Goal: Task Accomplishment & Management: Complete application form

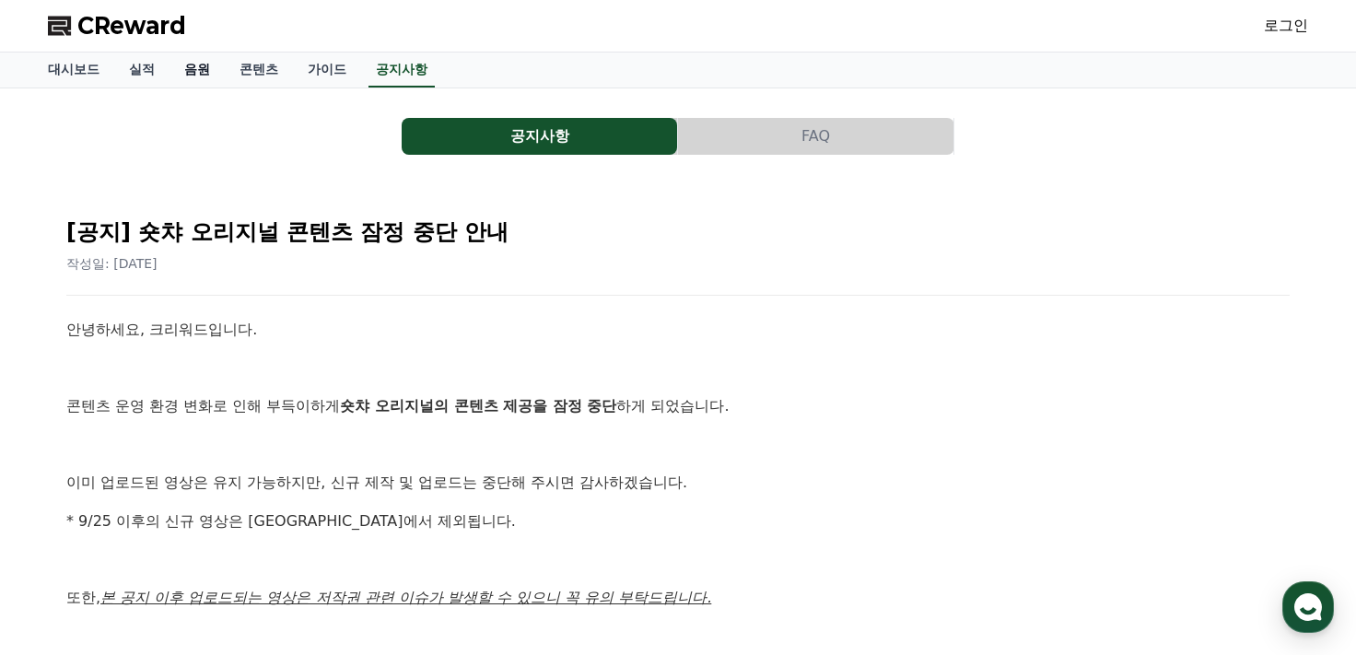
click at [193, 72] on link "음원" at bounding box center [196, 70] width 55 height 35
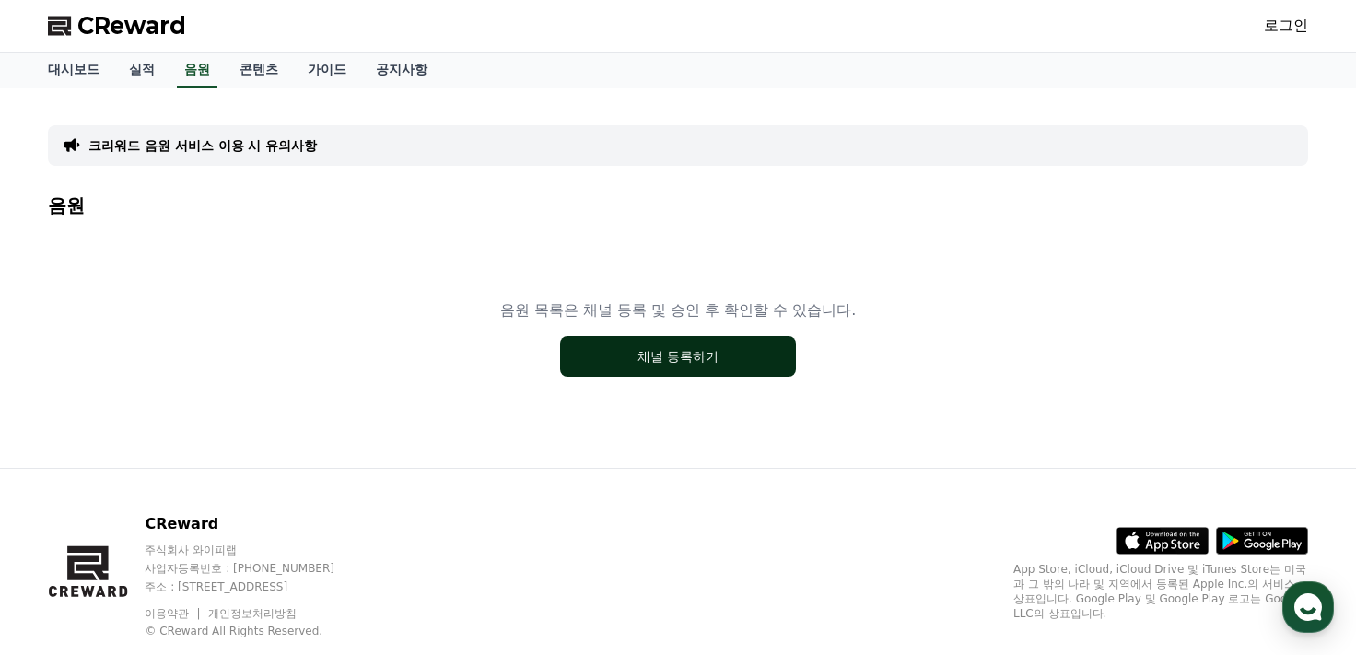
click at [690, 354] on button "채널 등록하기" at bounding box center [678, 356] width 236 height 41
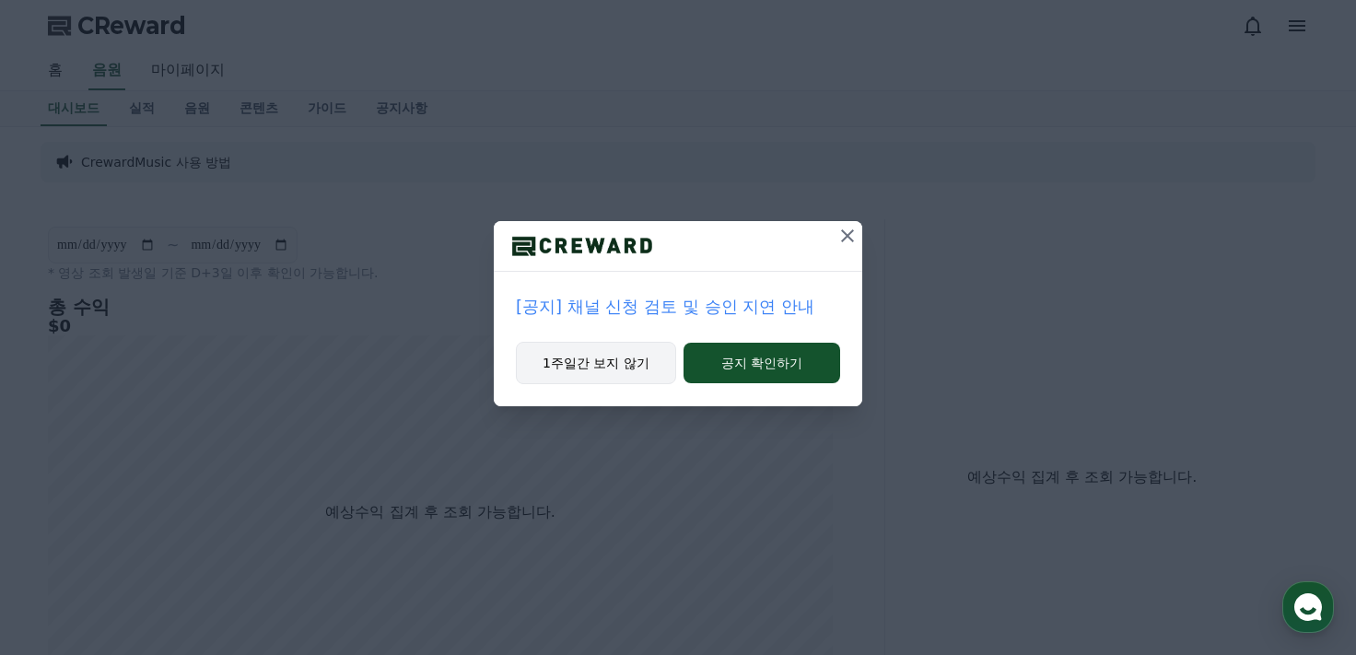
click at [615, 364] on button "1주일간 보지 않기" at bounding box center [596, 363] width 160 height 42
click at [636, 361] on button "1주일간 보지 않기" at bounding box center [595, 363] width 160 height 42
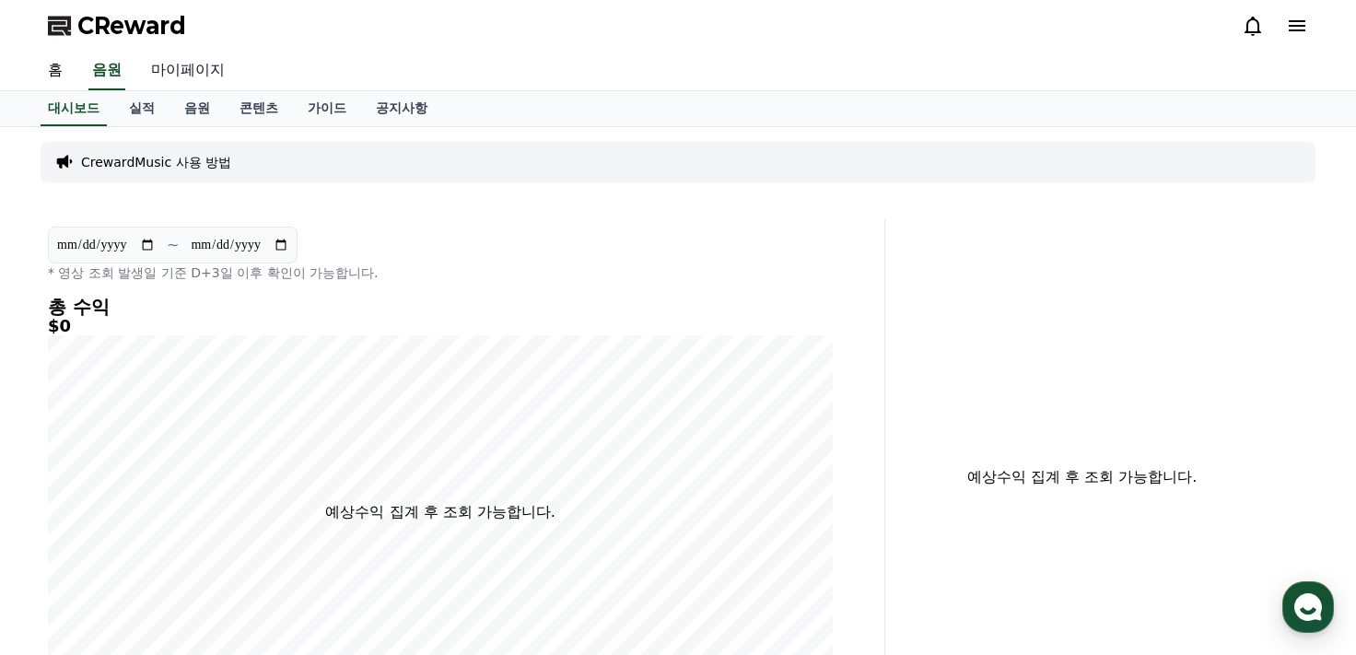
click at [177, 71] on link "마이페이지" at bounding box center [187, 71] width 103 height 39
select select "**********"
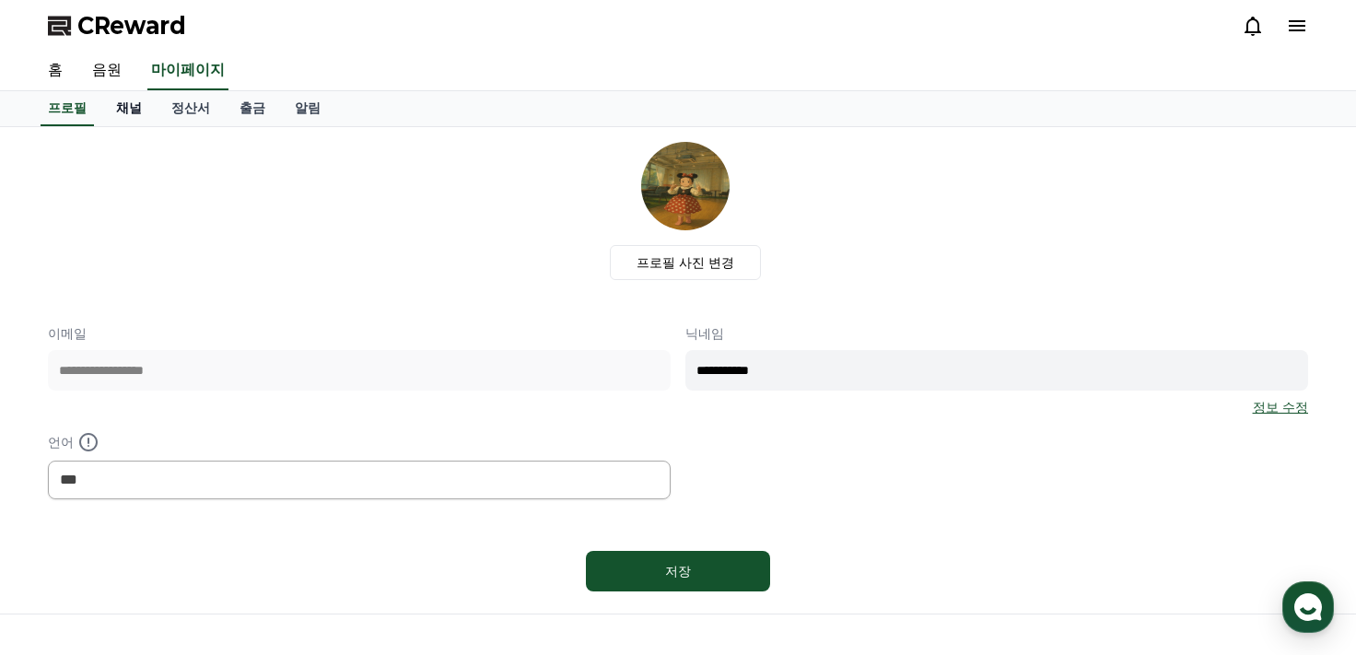
click at [124, 105] on link "채널" at bounding box center [128, 108] width 55 height 35
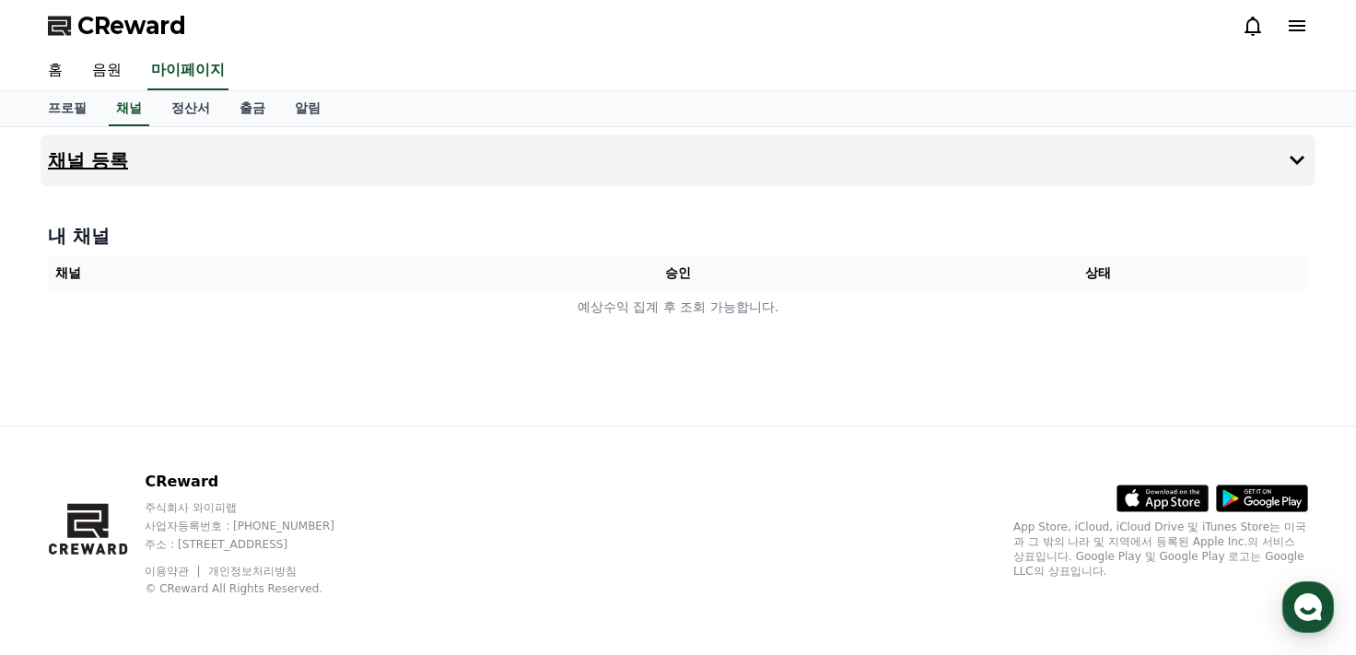
click at [124, 160] on h4 "채널 등록" at bounding box center [88, 160] width 80 height 20
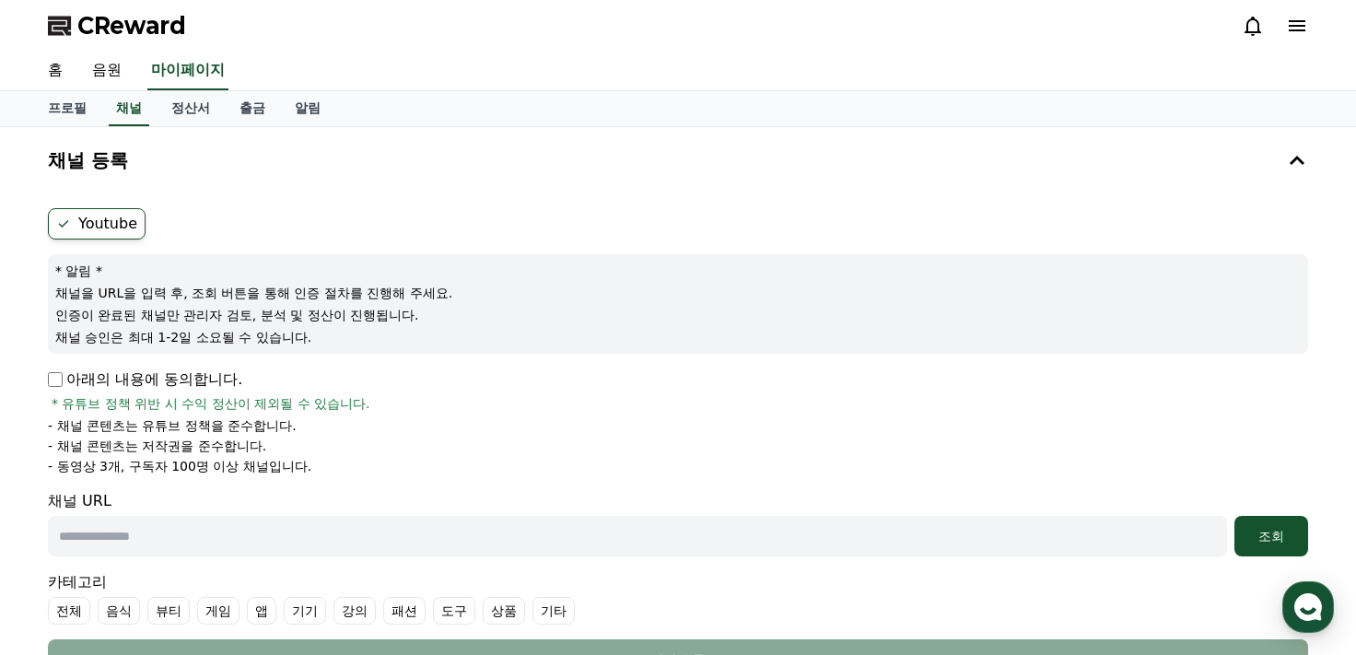
click at [88, 224] on label "Youtube" at bounding box center [97, 223] width 98 height 31
click at [66, 221] on icon at bounding box center [64, 223] width 10 height 7
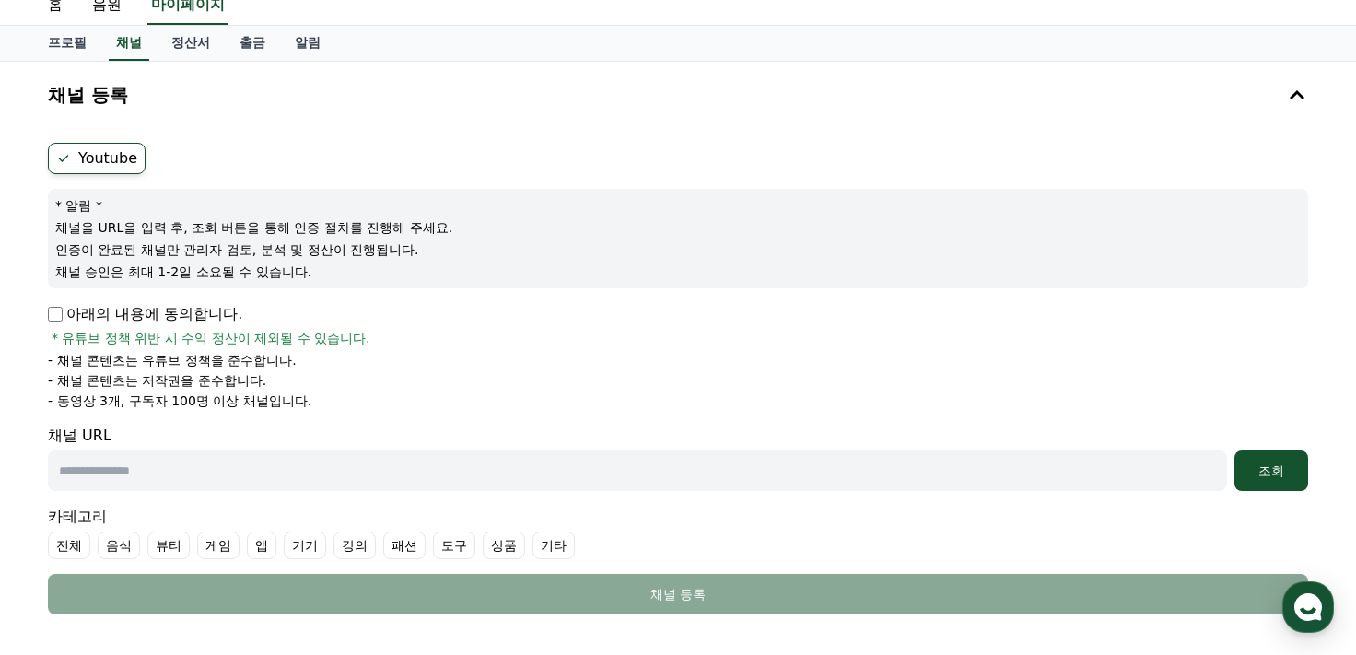
scroll to position [92, 0]
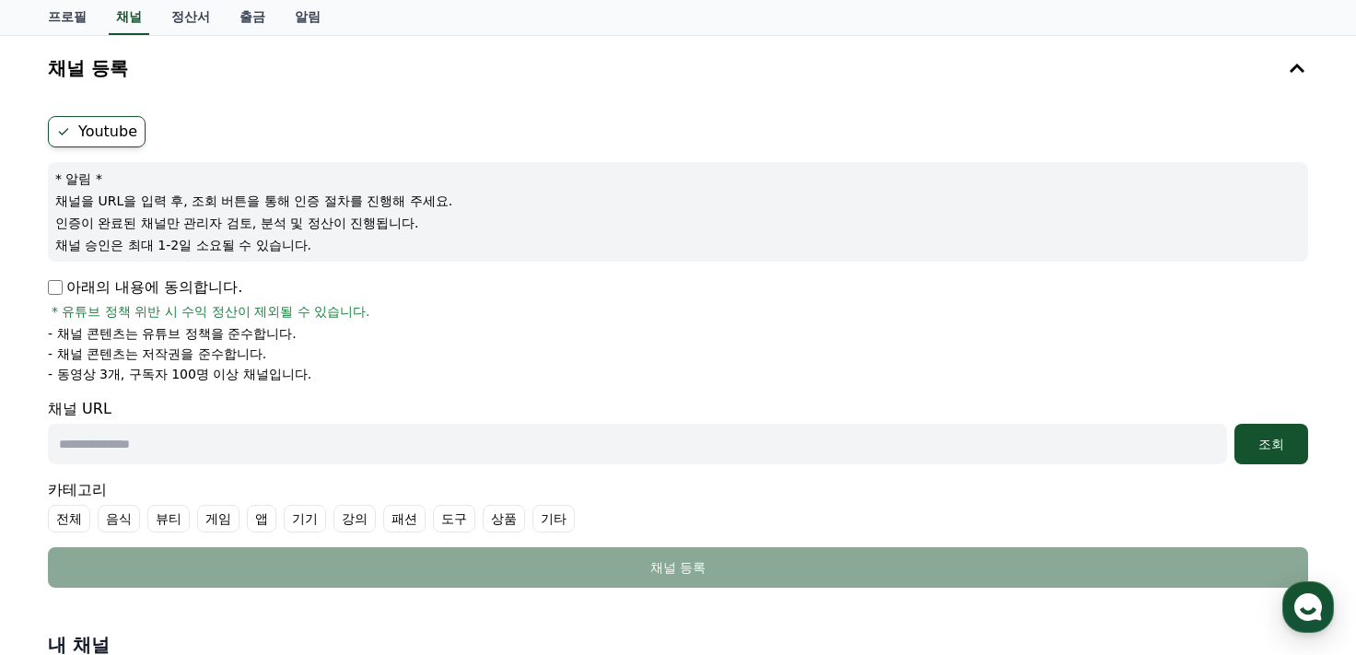
click at [239, 452] on input "text" at bounding box center [637, 444] width 1179 height 41
click at [205, 442] on input "text" at bounding box center [637, 444] width 1179 height 41
paste input "**********"
type input "**********"
click at [1274, 449] on div "조회" at bounding box center [1271, 444] width 59 height 18
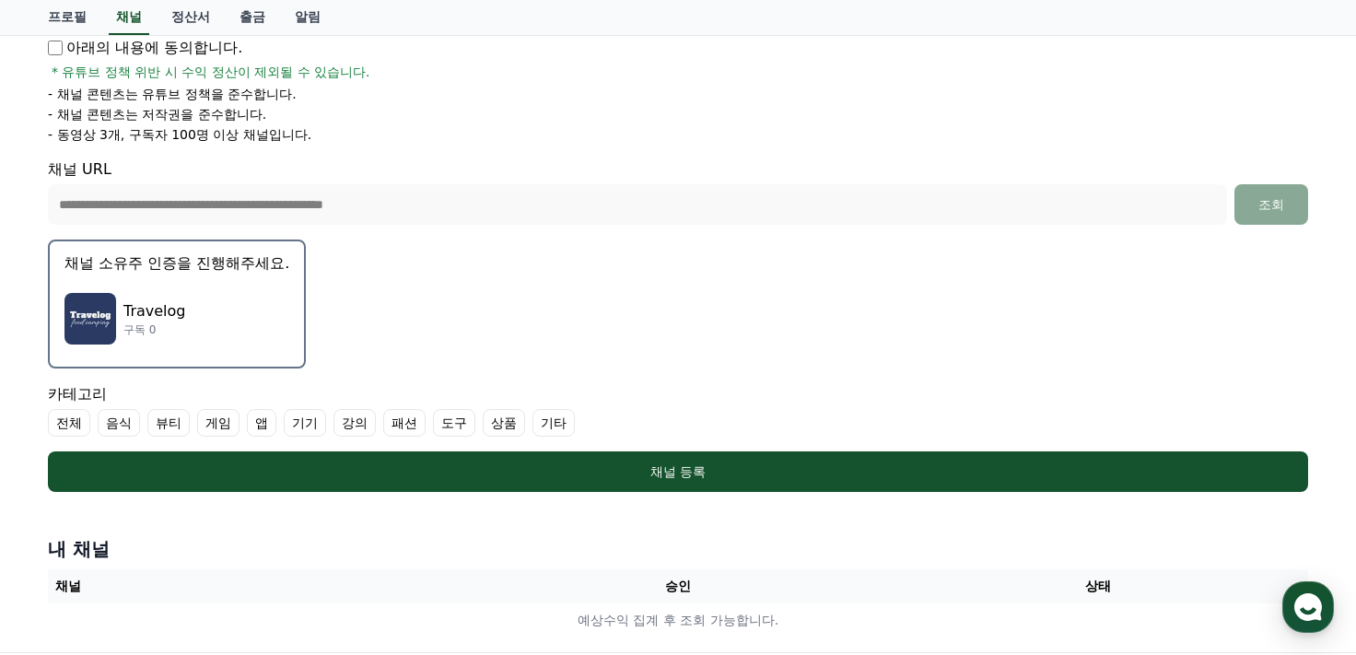
scroll to position [368, 0]
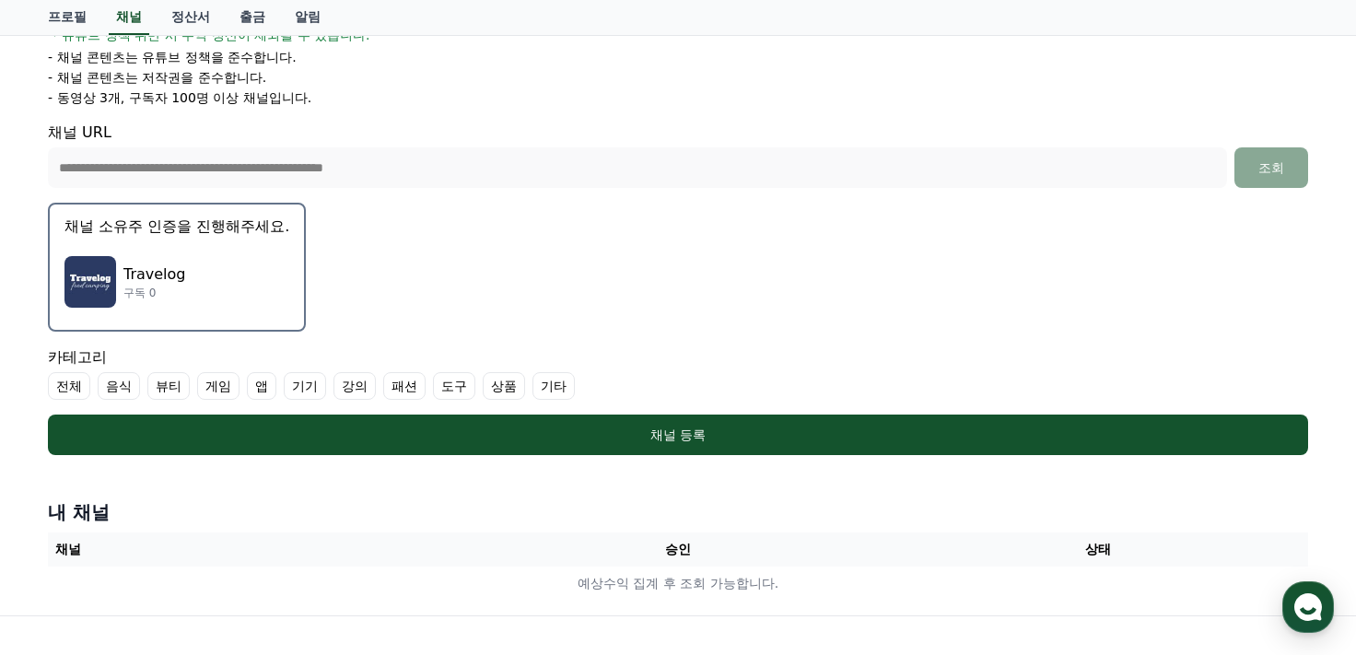
click at [554, 382] on label "기타" at bounding box center [553, 386] width 42 height 28
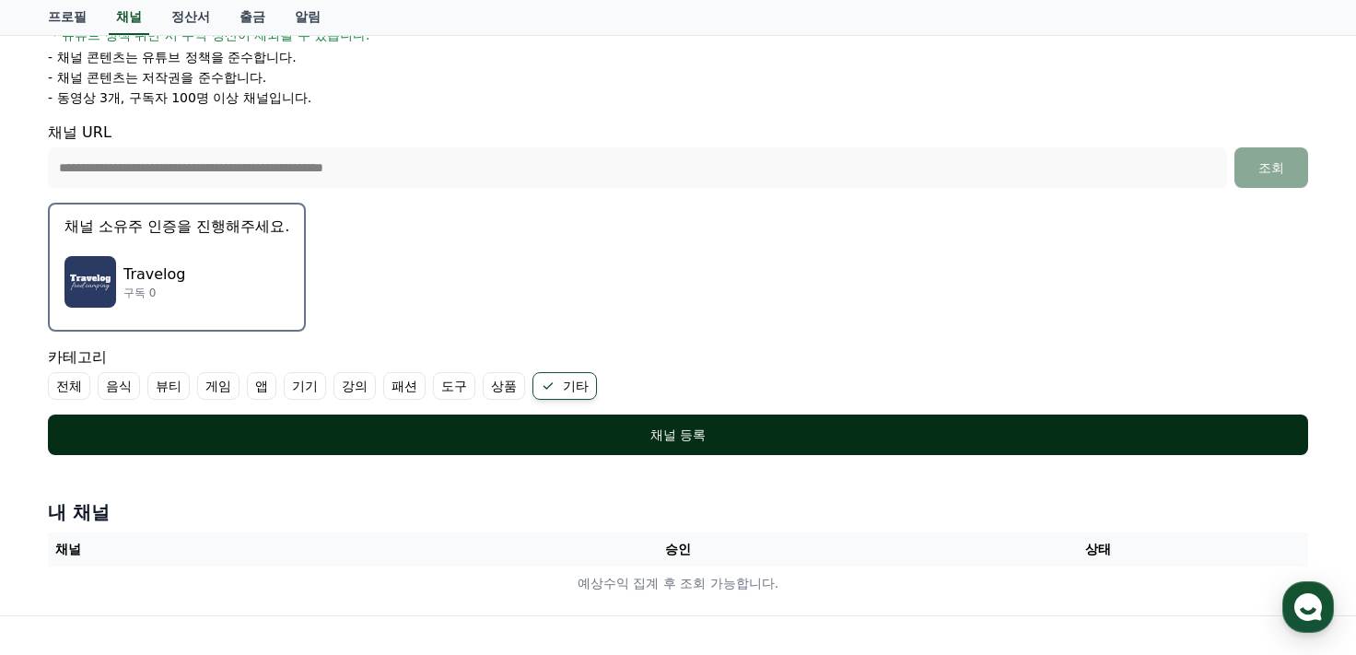
click at [626, 426] on div "채널 등록" at bounding box center [678, 435] width 1186 height 18
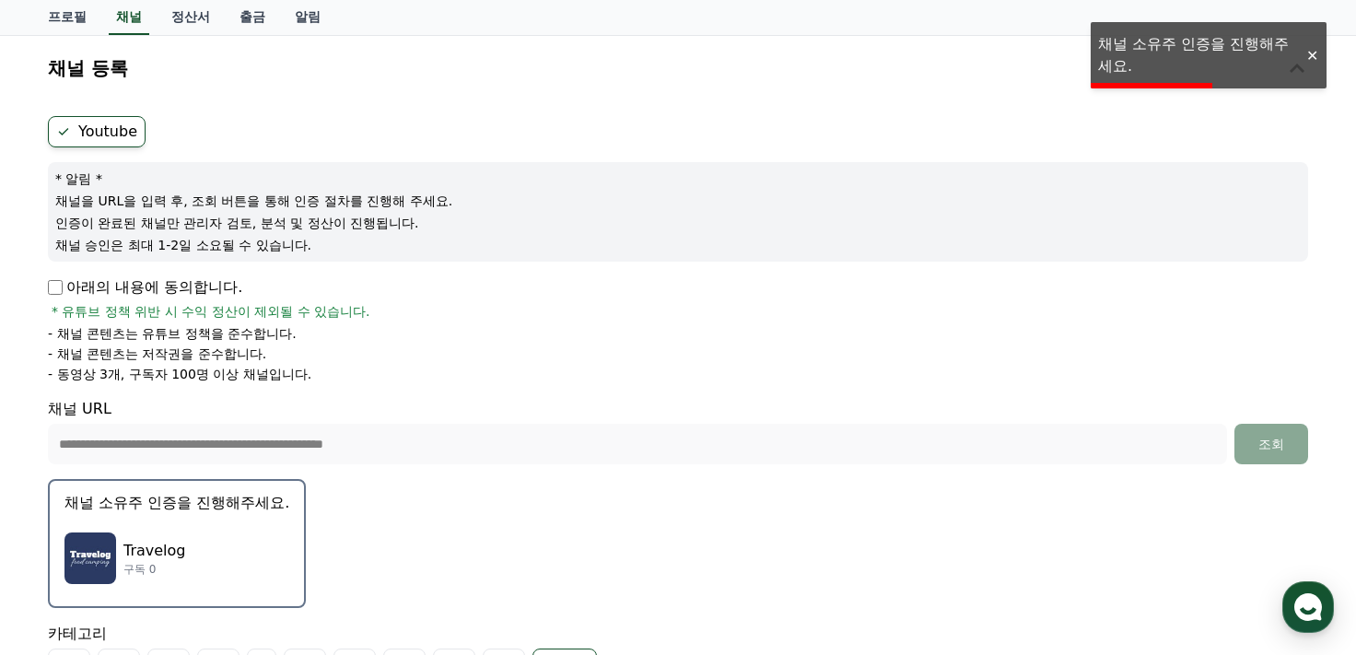
scroll to position [92, 0]
click at [1131, 69] on button "채널 등록" at bounding box center [678, 68] width 1275 height 52
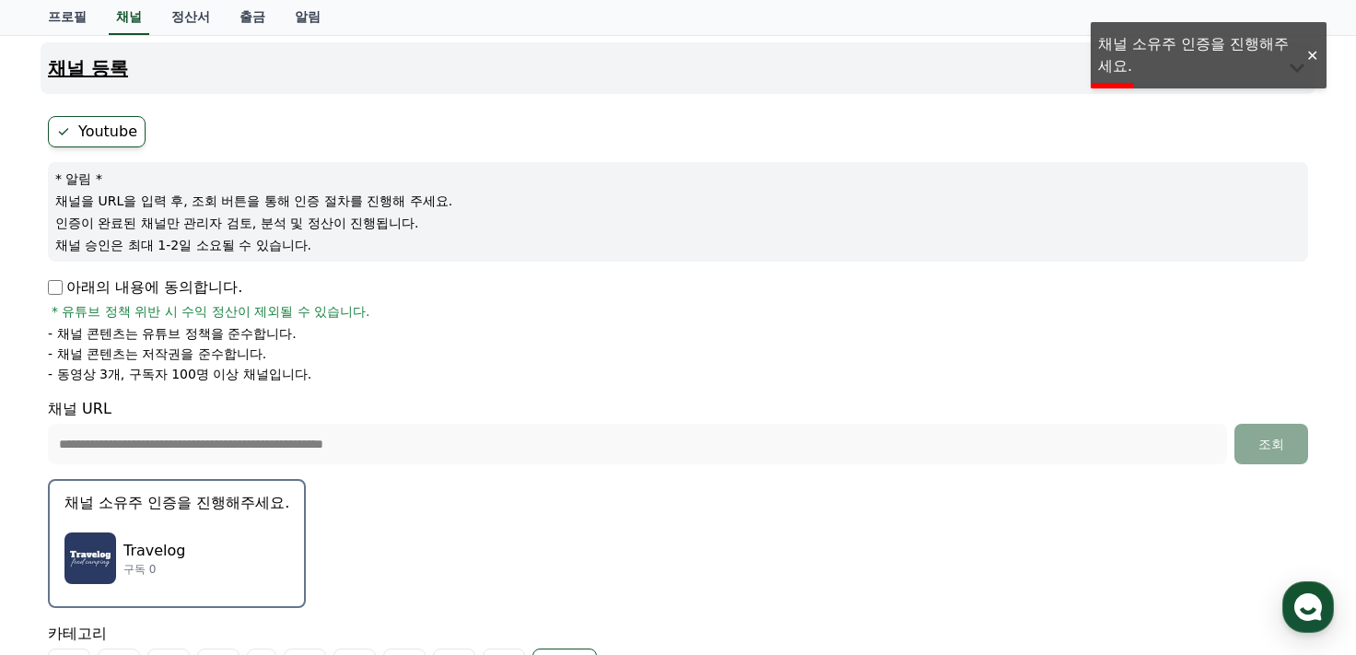
scroll to position [0, 0]
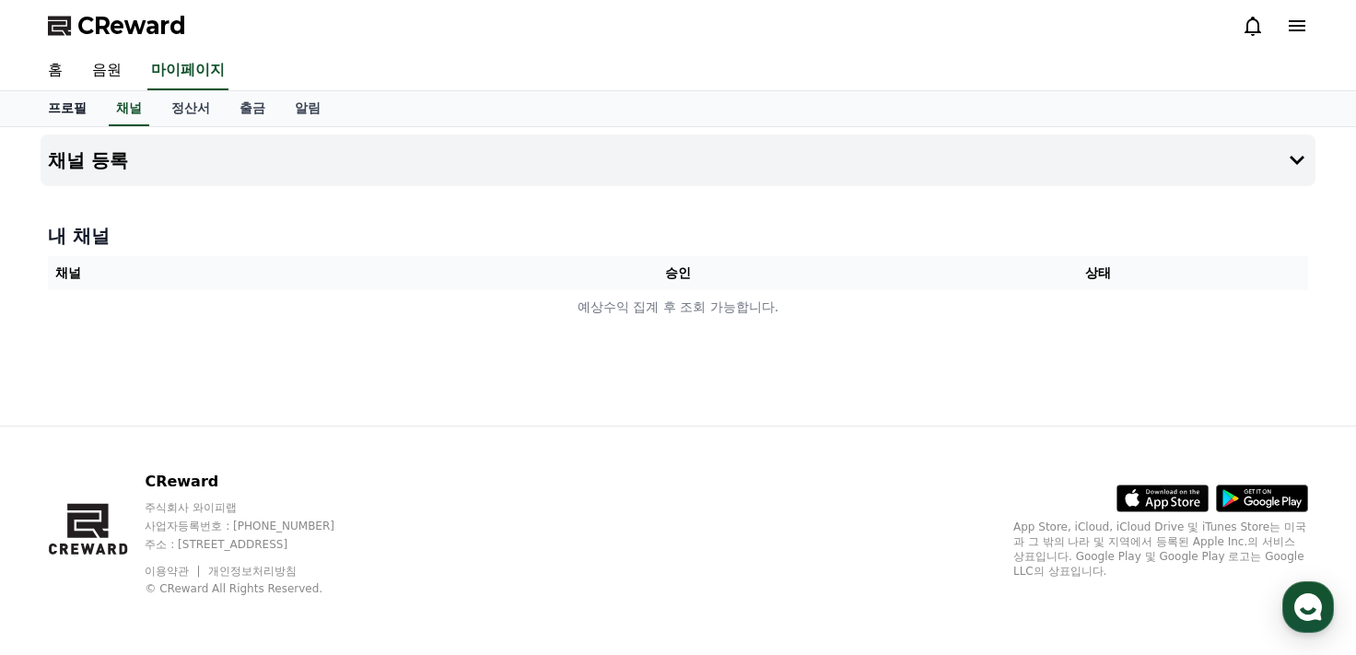
click at [65, 104] on link "프로필" at bounding box center [67, 108] width 68 height 35
select select "**********"
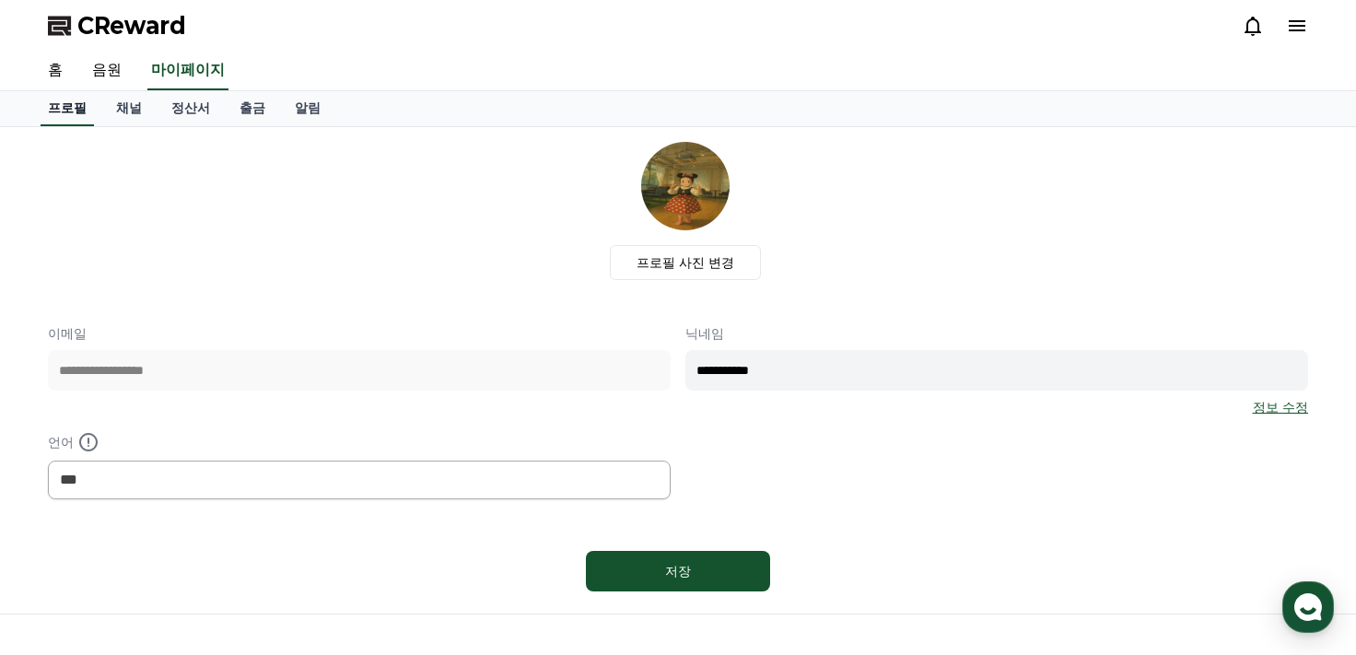
click at [133, 107] on link "채널" at bounding box center [128, 108] width 55 height 35
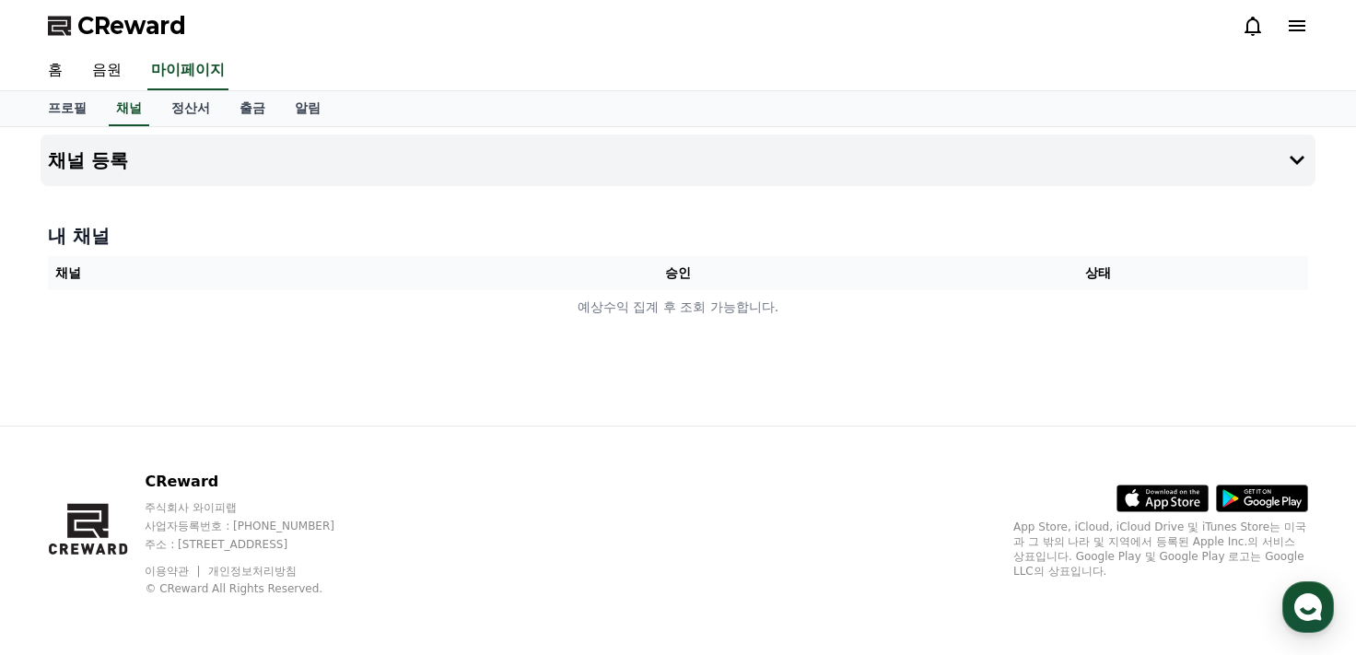
click at [144, 155] on button "채널 등록" at bounding box center [678, 160] width 1275 height 52
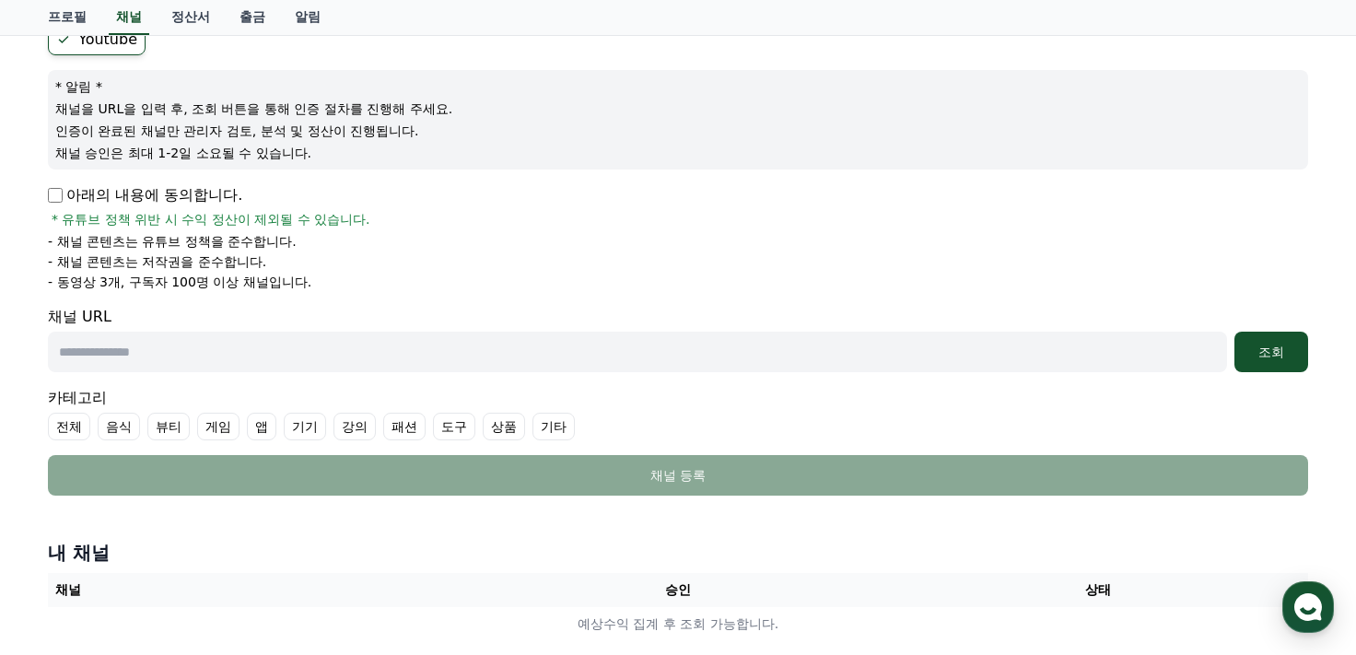
scroll to position [92, 0]
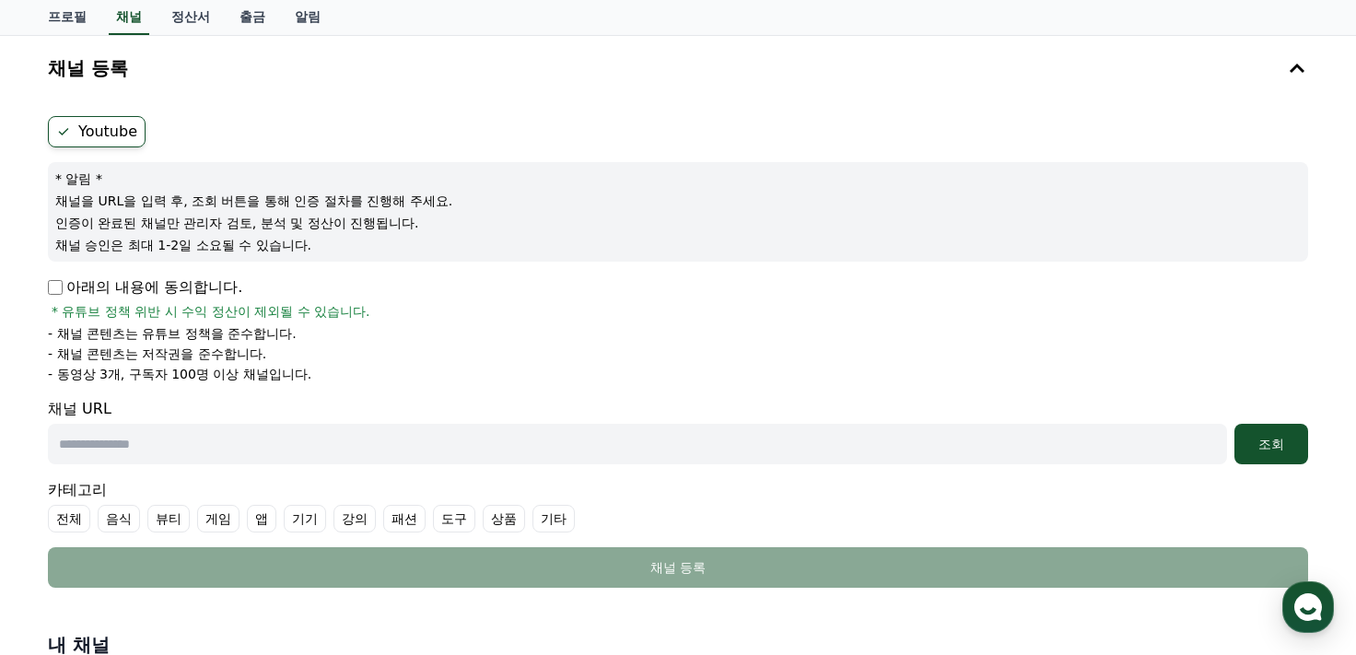
click at [193, 284] on p "아래의 내용에 동의합니다." at bounding box center [145, 287] width 194 height 22
click at [64, 286] on p "아래의 내용에 동의합니다." at bounding box center [145, 287] width 194 height 22
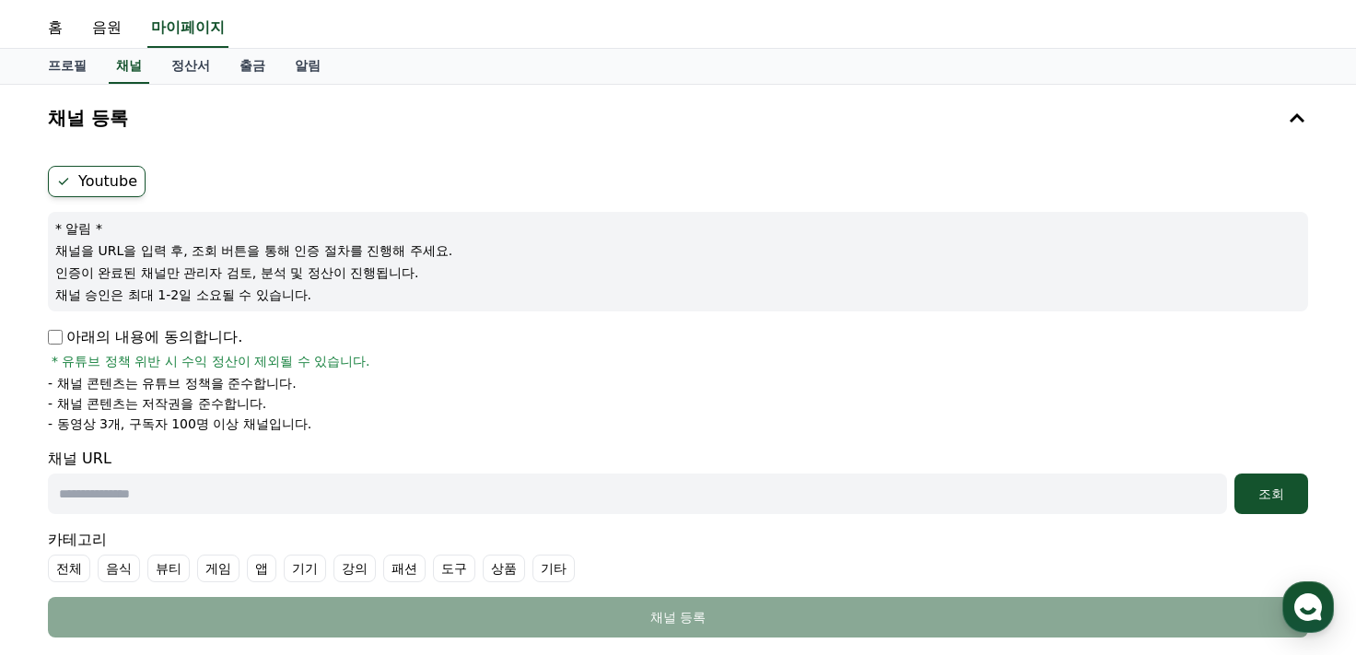
scroll to position [0, 0]
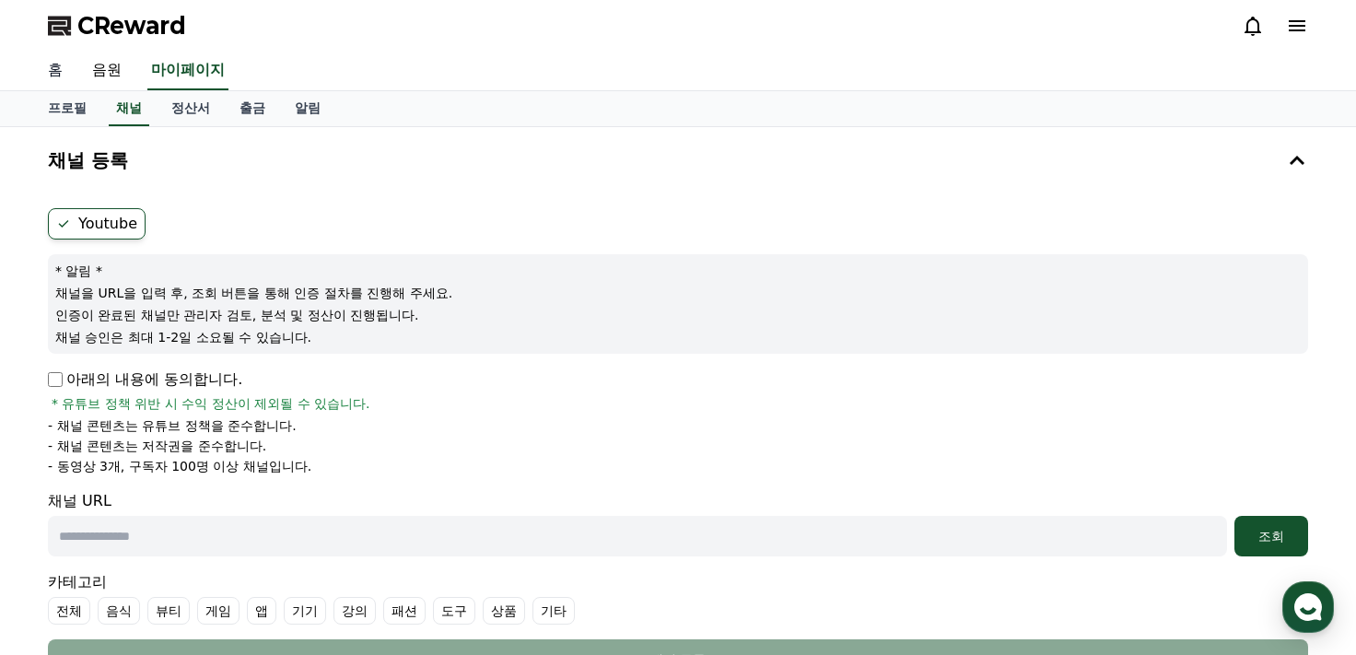
click at [59, 65] on link "홈" at bounding box center [55, 71] width 44 height 39
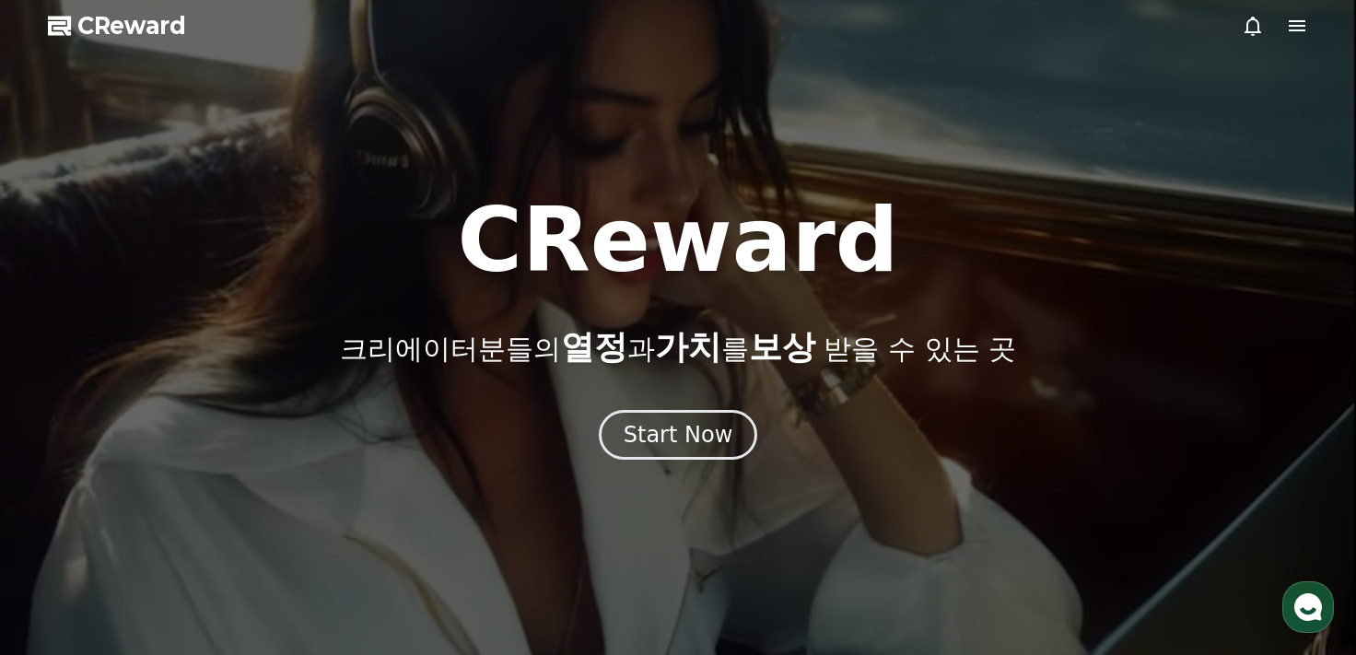
click at [1311, 14] on div at bounding box center [678, 327] width 1356 height 655
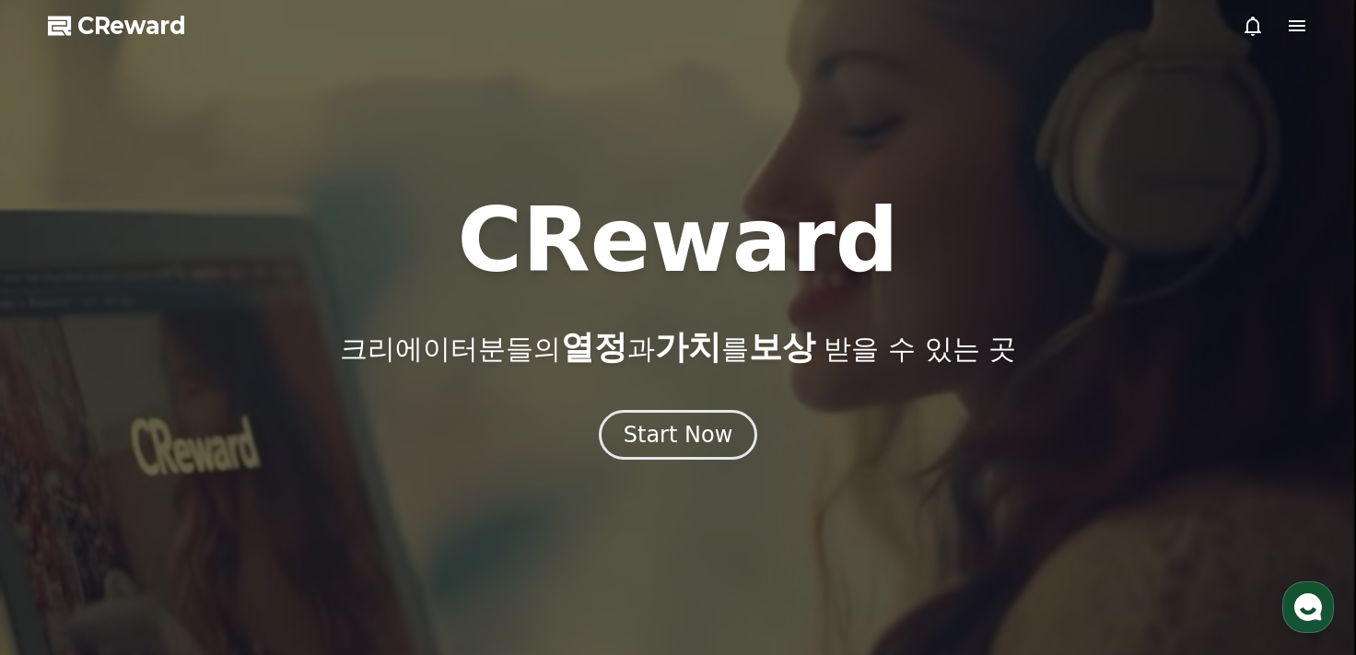
click at [1302, 21] on icon at bounding box center [1297, 25] width 17 height 11
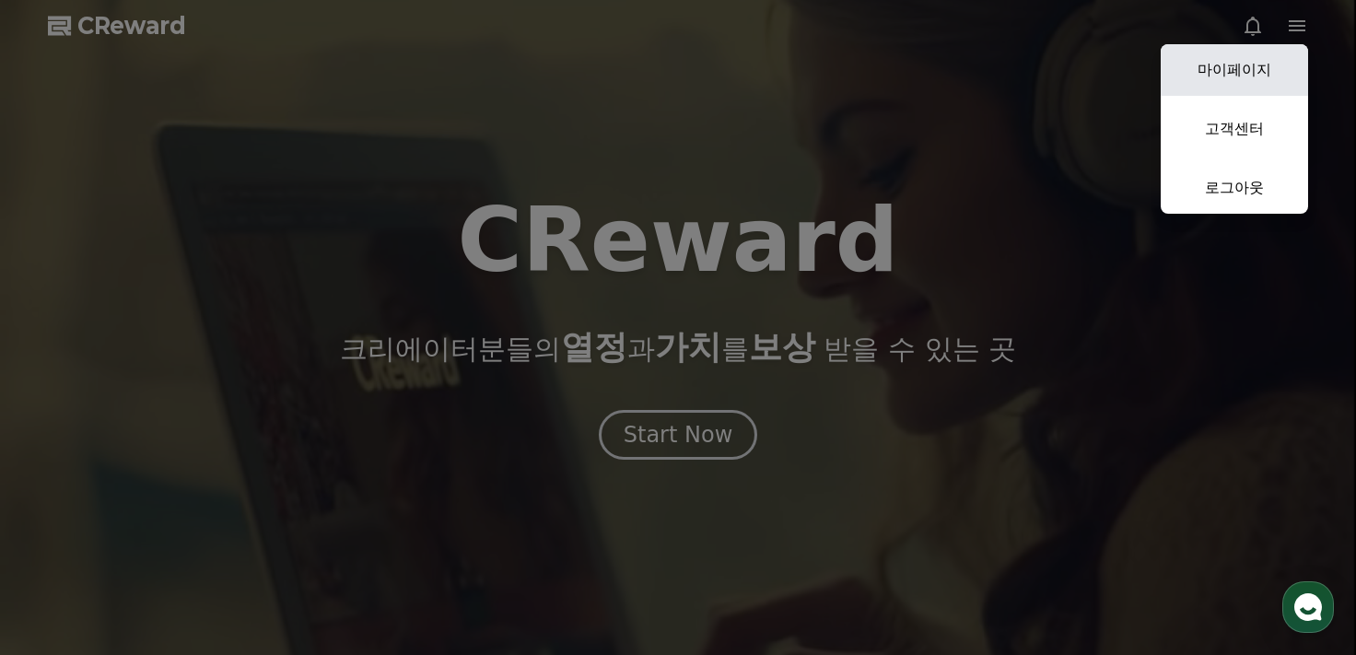
click at [1208, 65] on link "마이페이지" at bounding box center [1234, 70] width 147 height 52
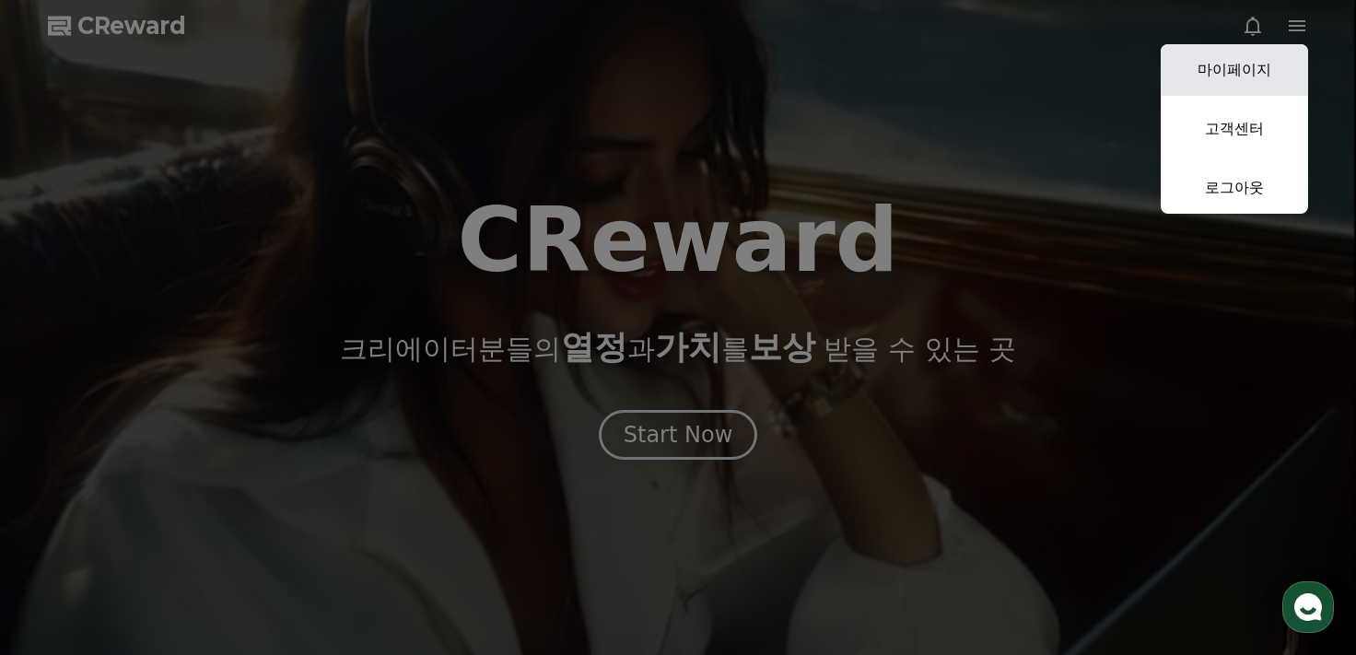
select select "**********"
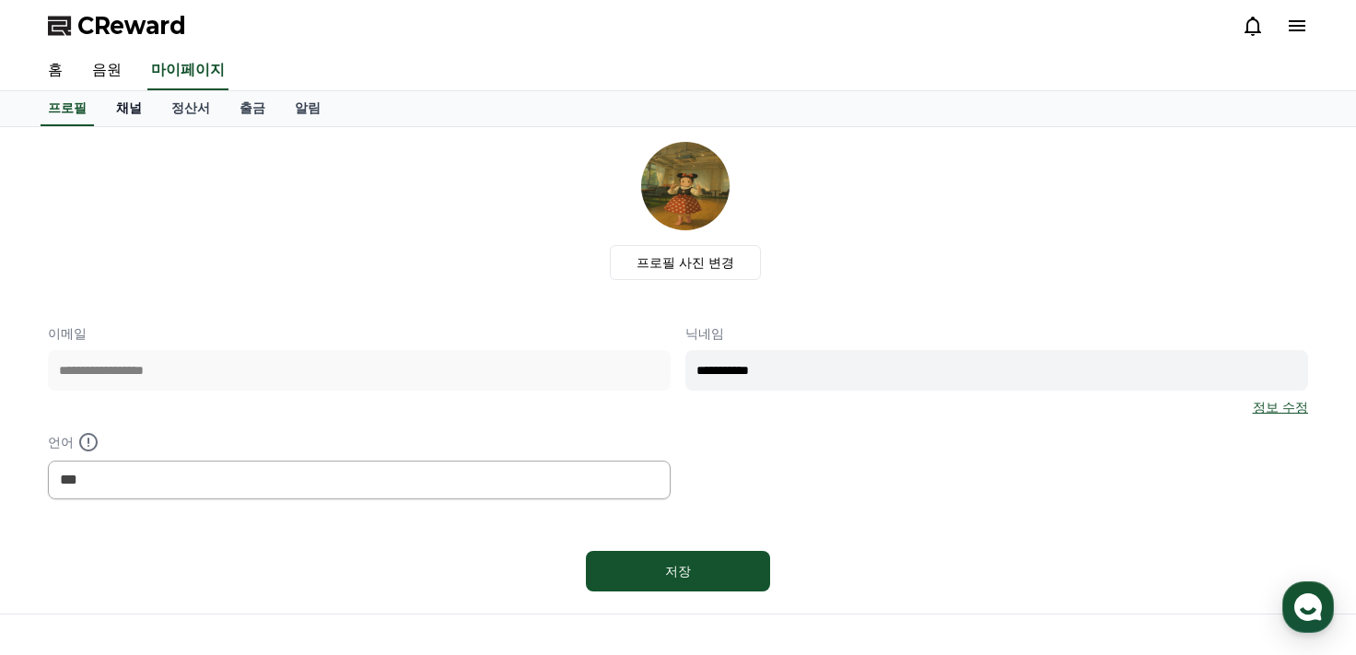
click at [128, 120] on link "채널" at bounding box center [128, 108] width 55 height 35
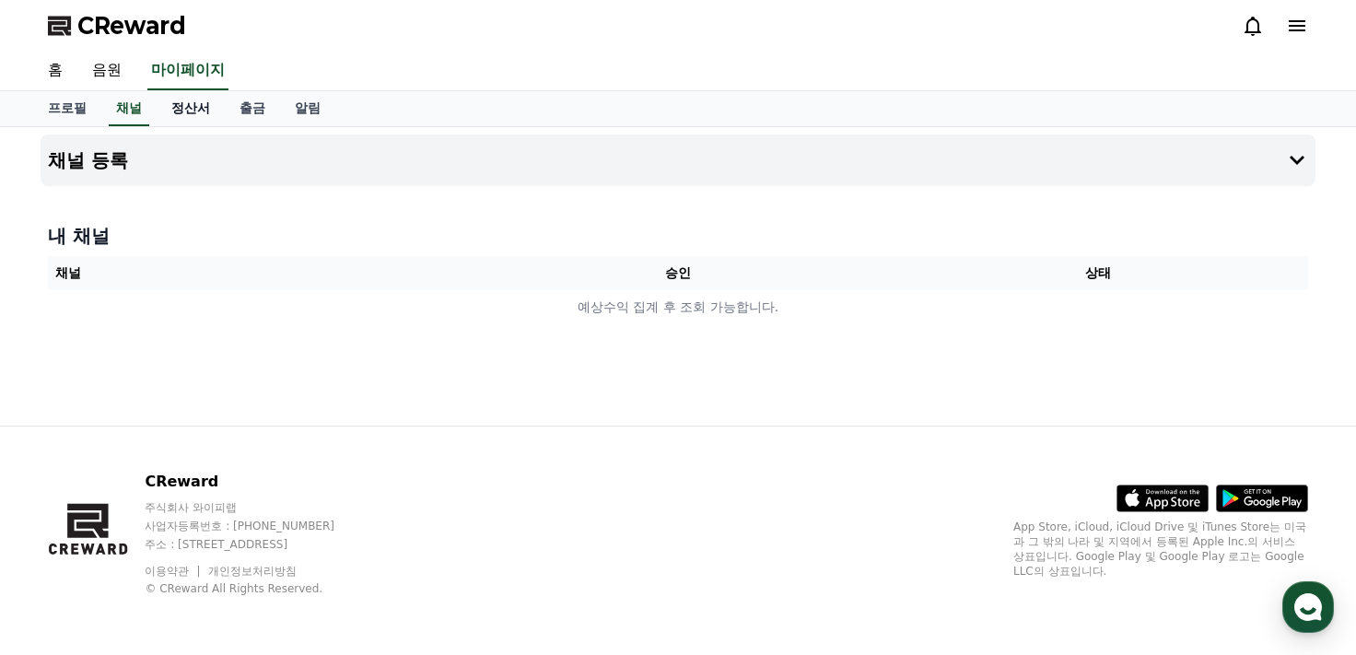
click at [189, 111] on link "정산서" at bounding box center [191, 108] width 68 height 35
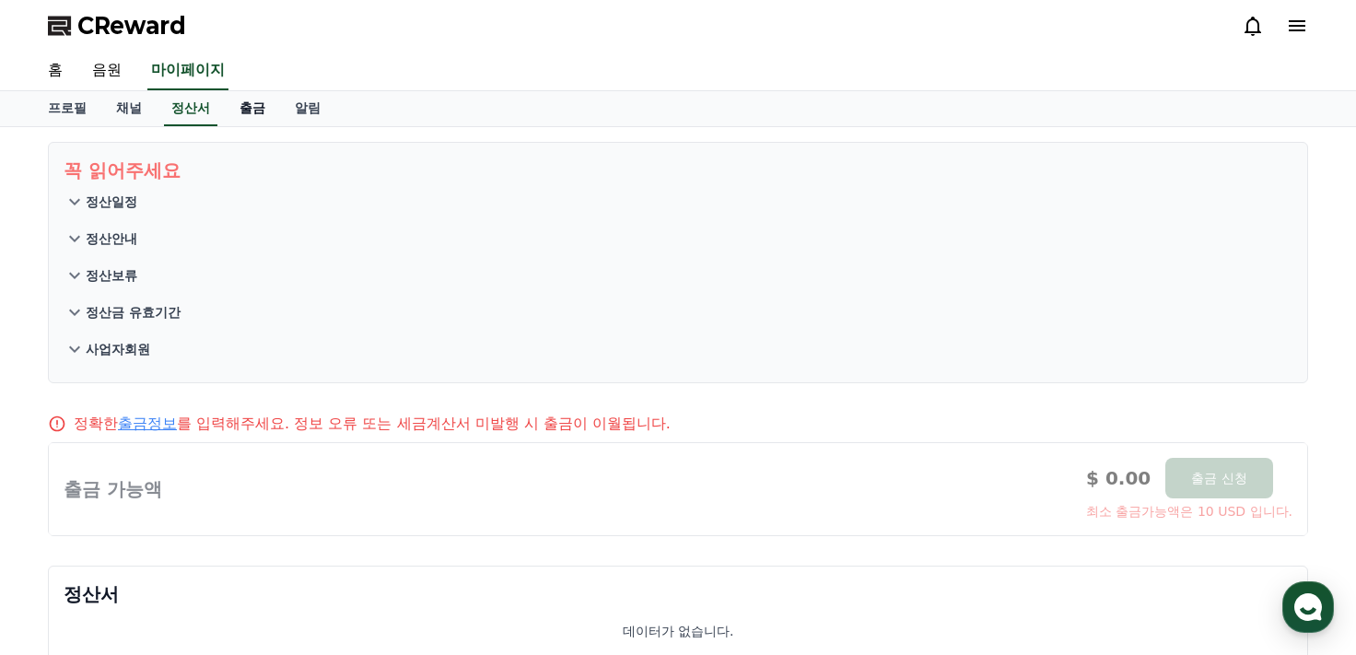
click at [262, 104] on link "출금" at bounding box center [252, 108] width 55 height 35
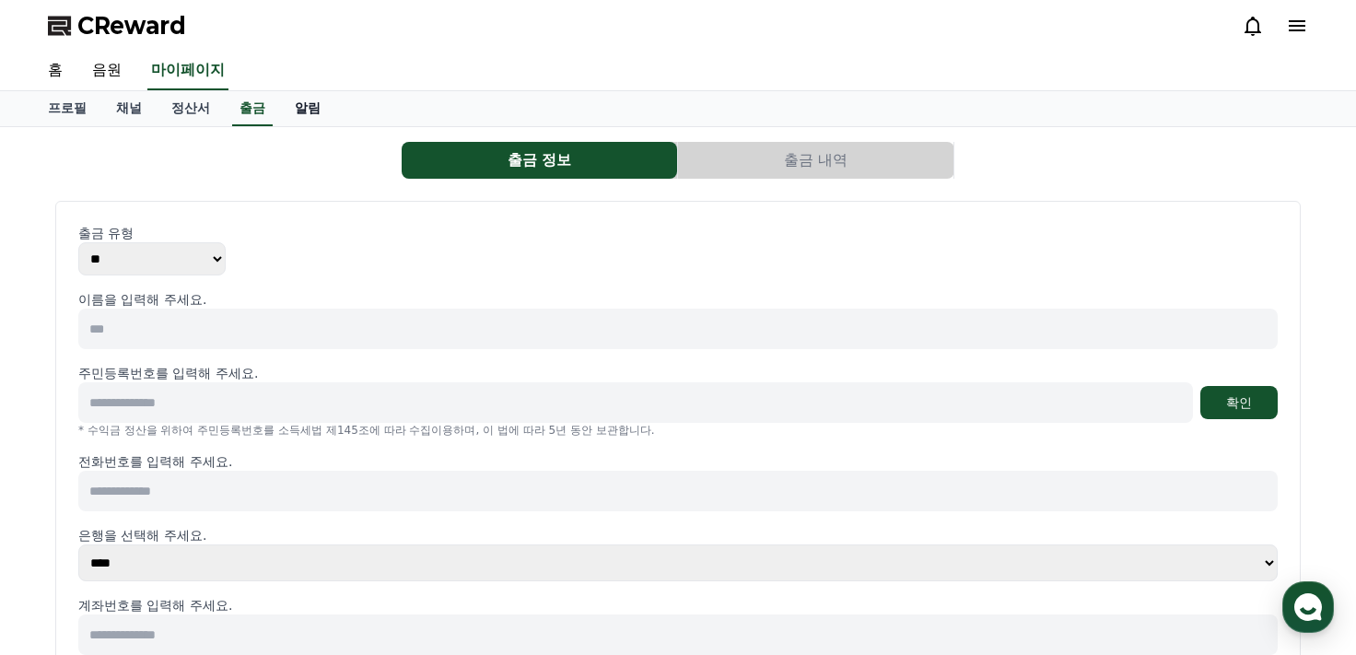
click at [309, 102] on link "알림" at bounding box center [307, 108] width 55 height 35
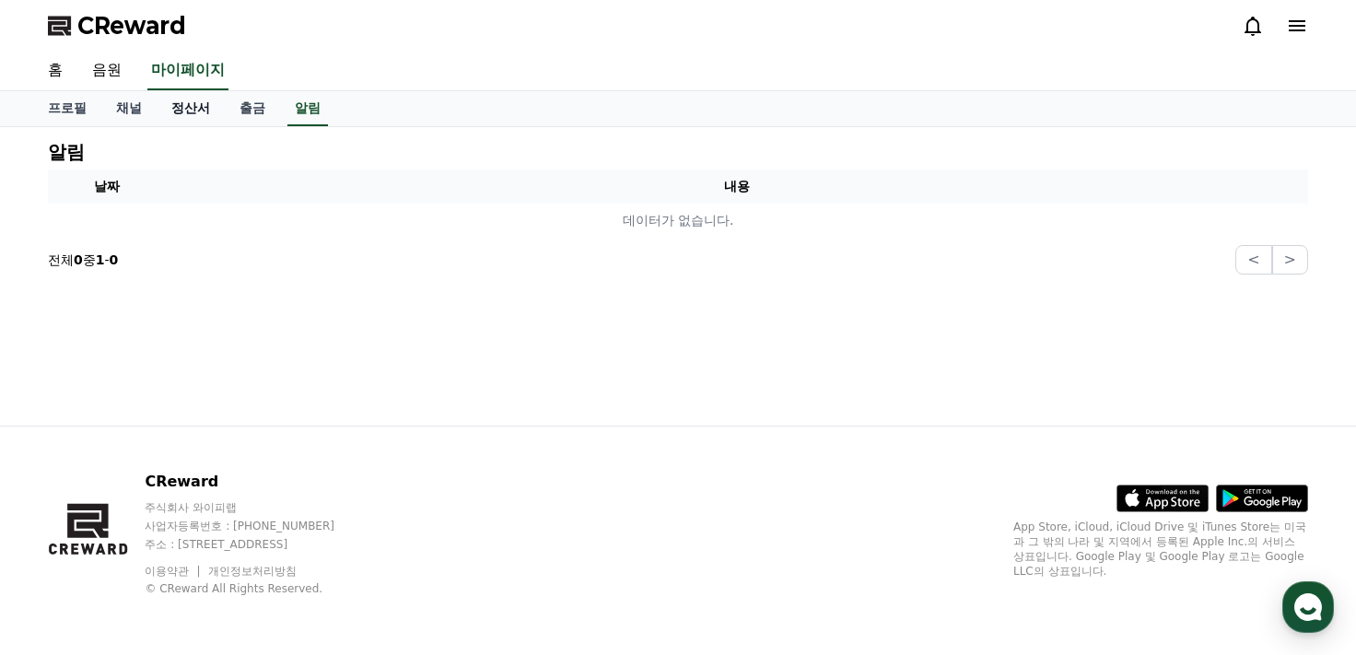
click at [169, 101] on link "정산서" at bounding box center [191, 108] width 68 height 35
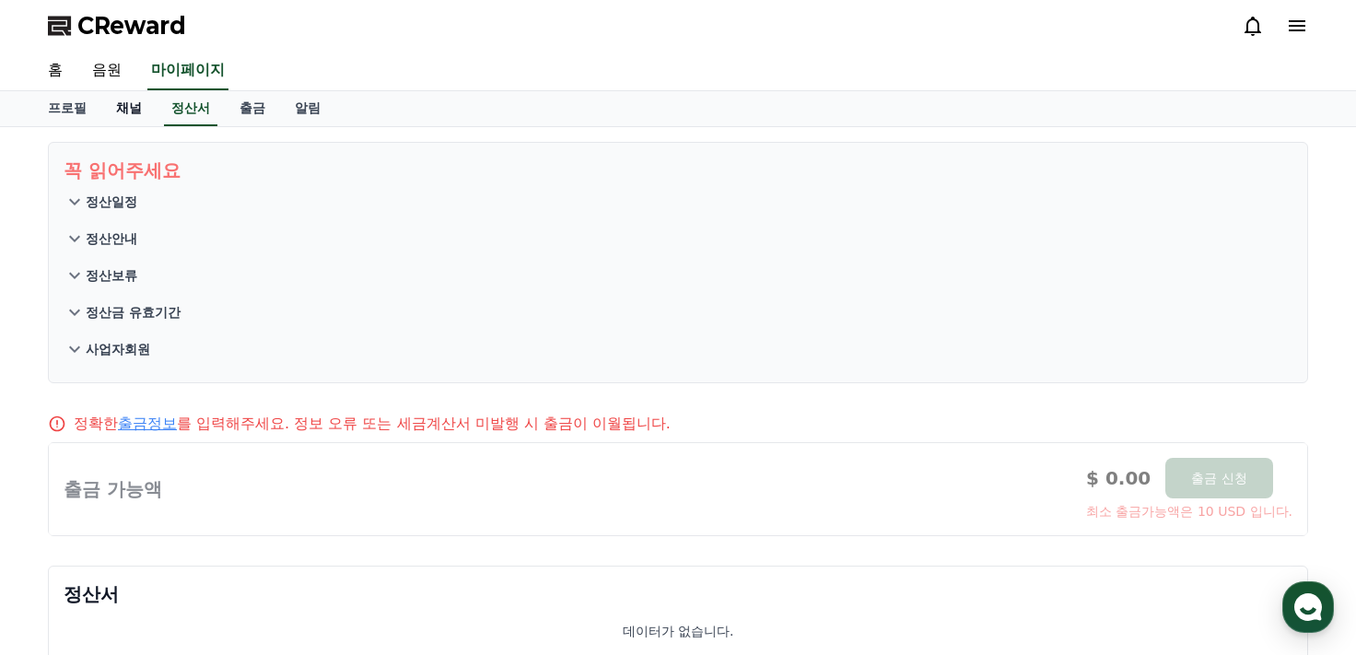
click at [118, 110] on link "채널" at bounding box center [128, 108] width 55 height 35
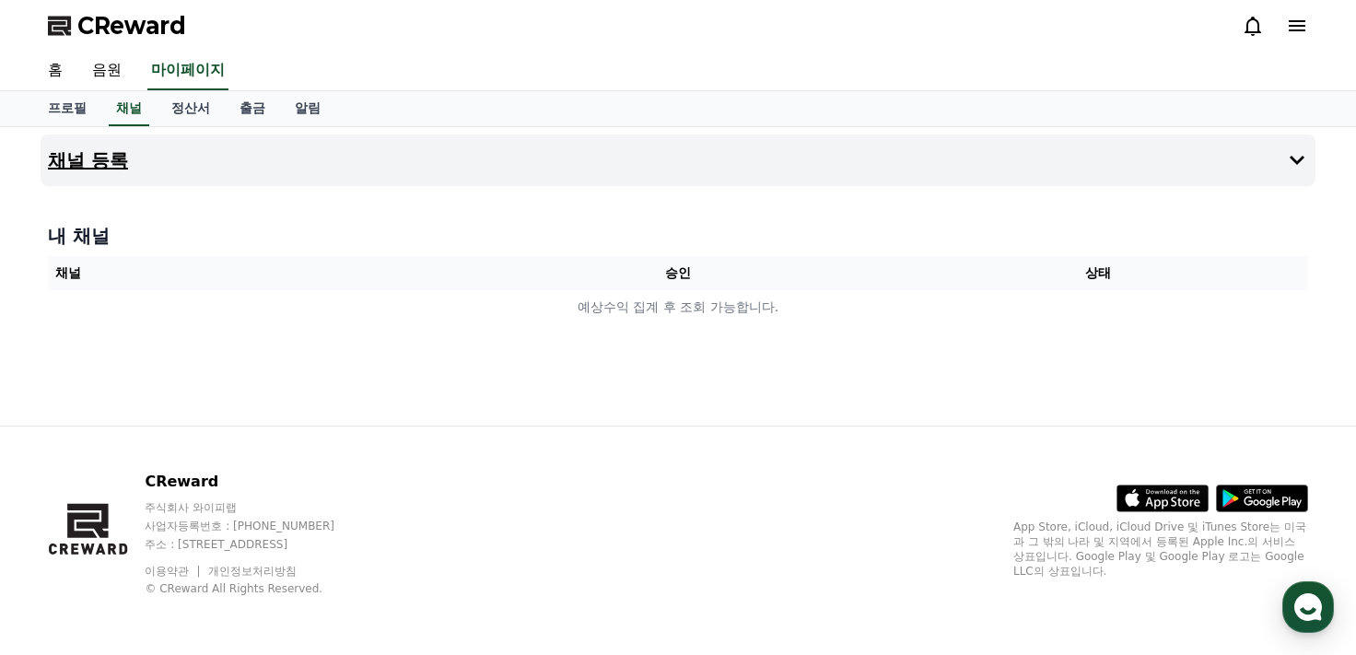
click at [263, 150] on button "채널 등록" at bounding box center [678, 160] width 1275 height 52
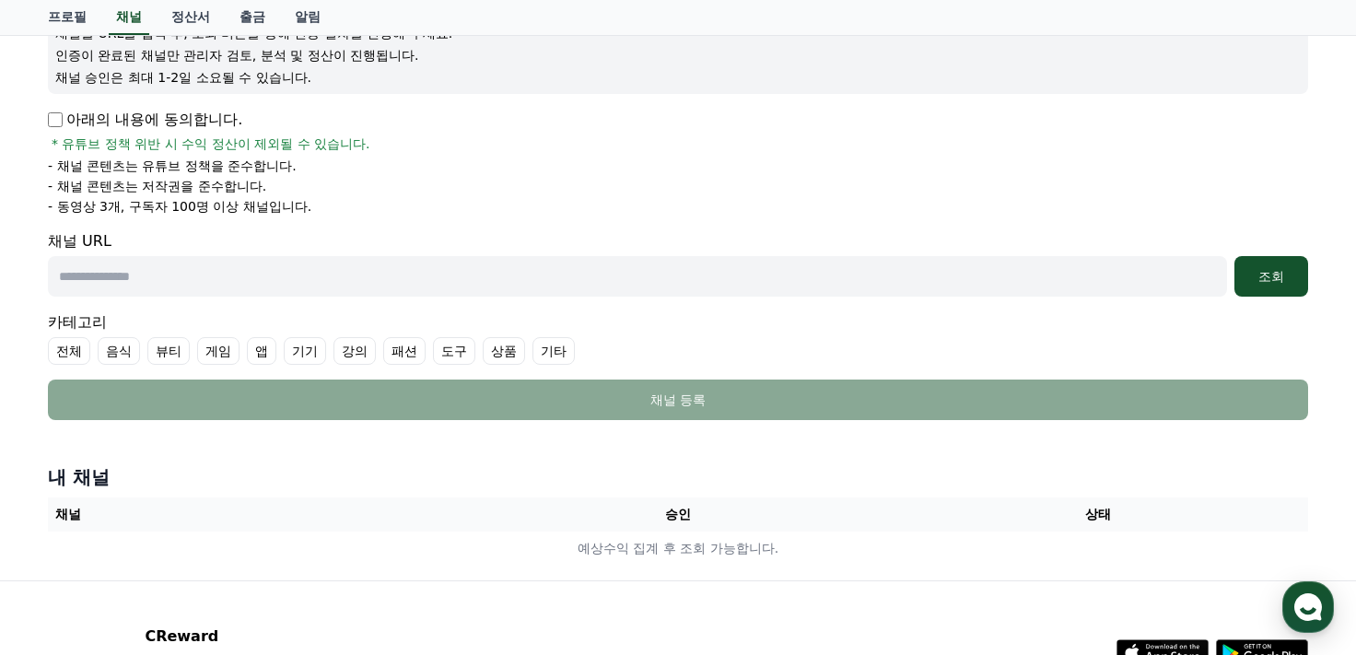
scroll to position [368, 0]
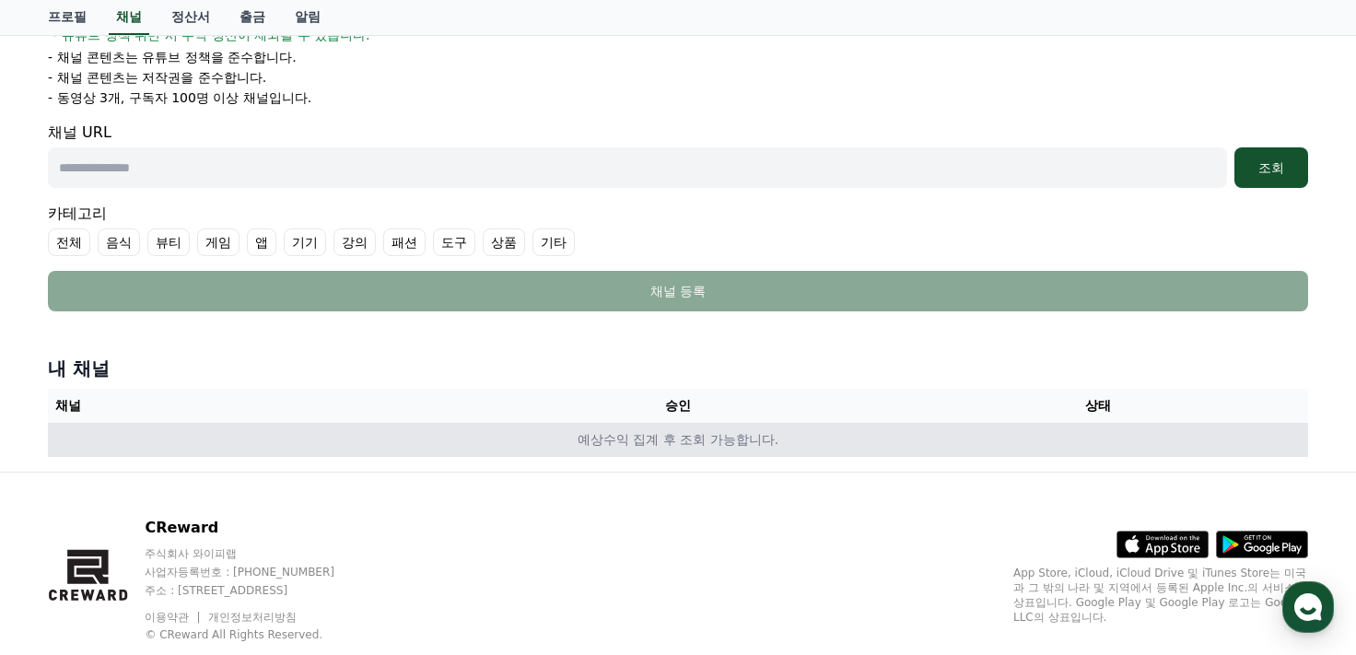
click at [423, 452] on td "예상수익 집계 후 조회 가능합니다." at bounding box center [678, 440] width 1260 height 34
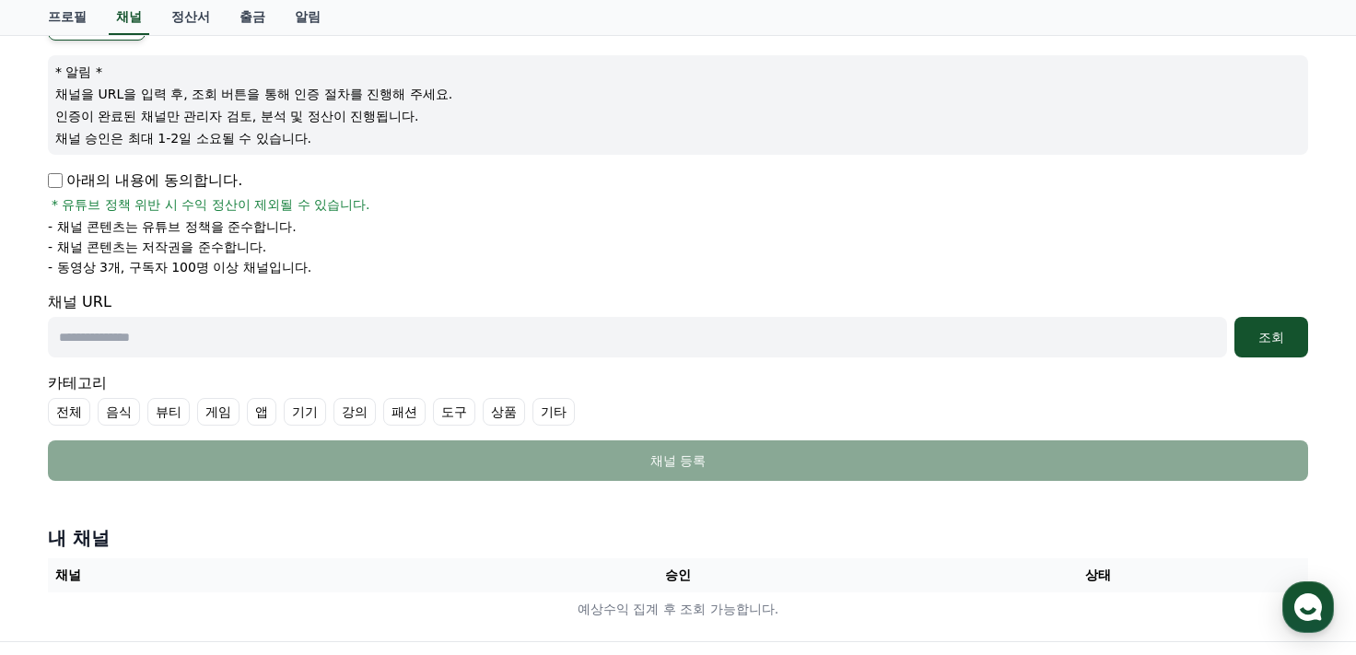
scroll to position [0, 0]
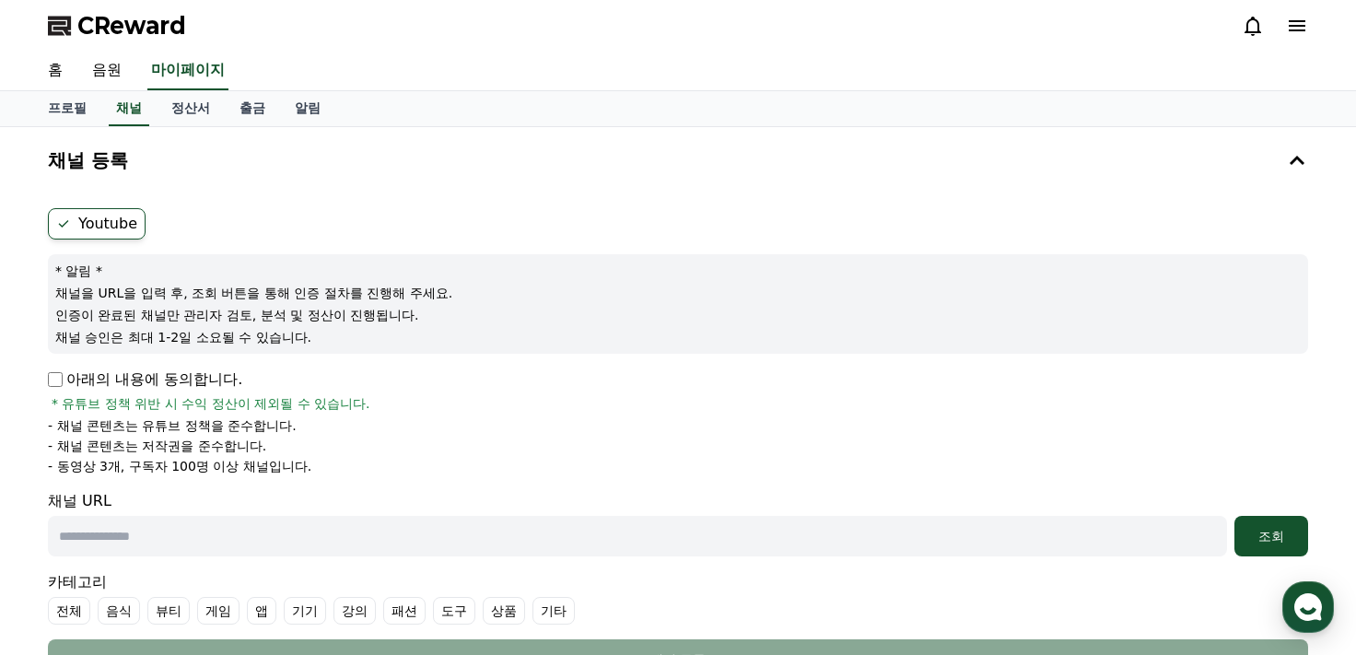
click at [103, 220] on label "Youtube" at bounding box center [97, 223] width 98 height 31
click at [167, 529] on input "text" at bounding box center [637, 536] width 1179 height 41
type input "**********"
click at [1292, 534] on div "조회" at bounding box center [1271, 536] width 59 height 18
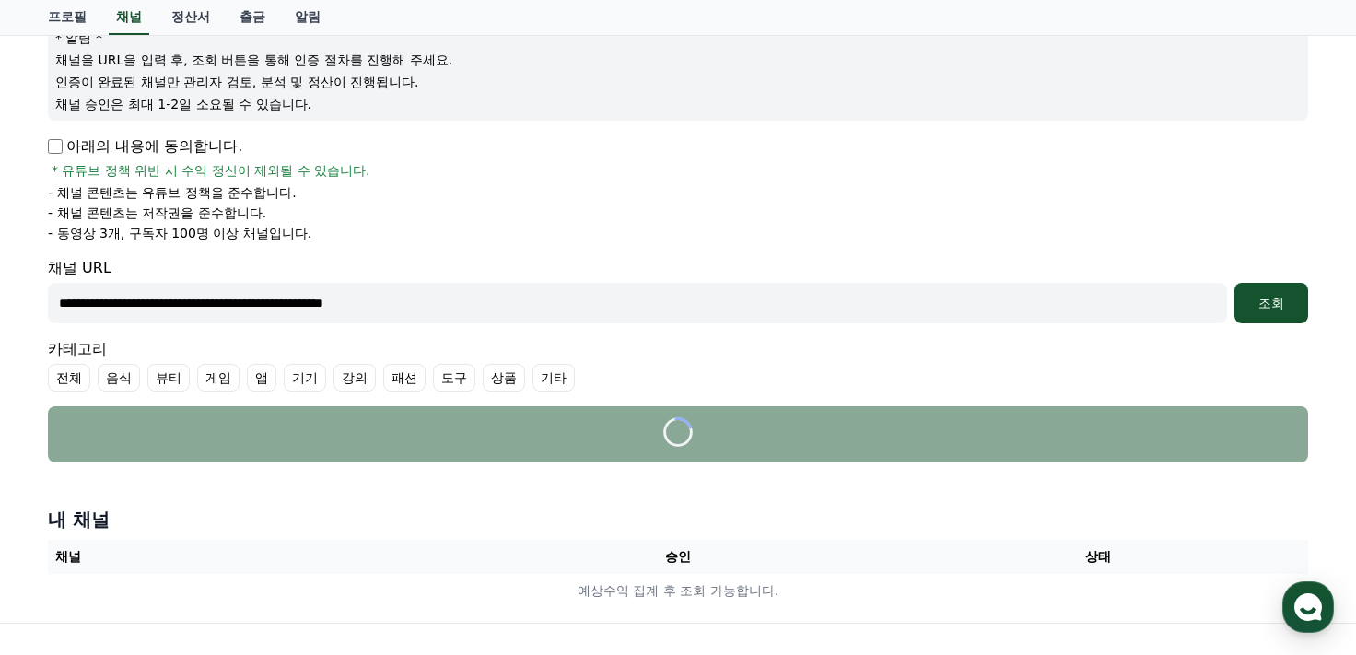
scroll to position [276, 0]
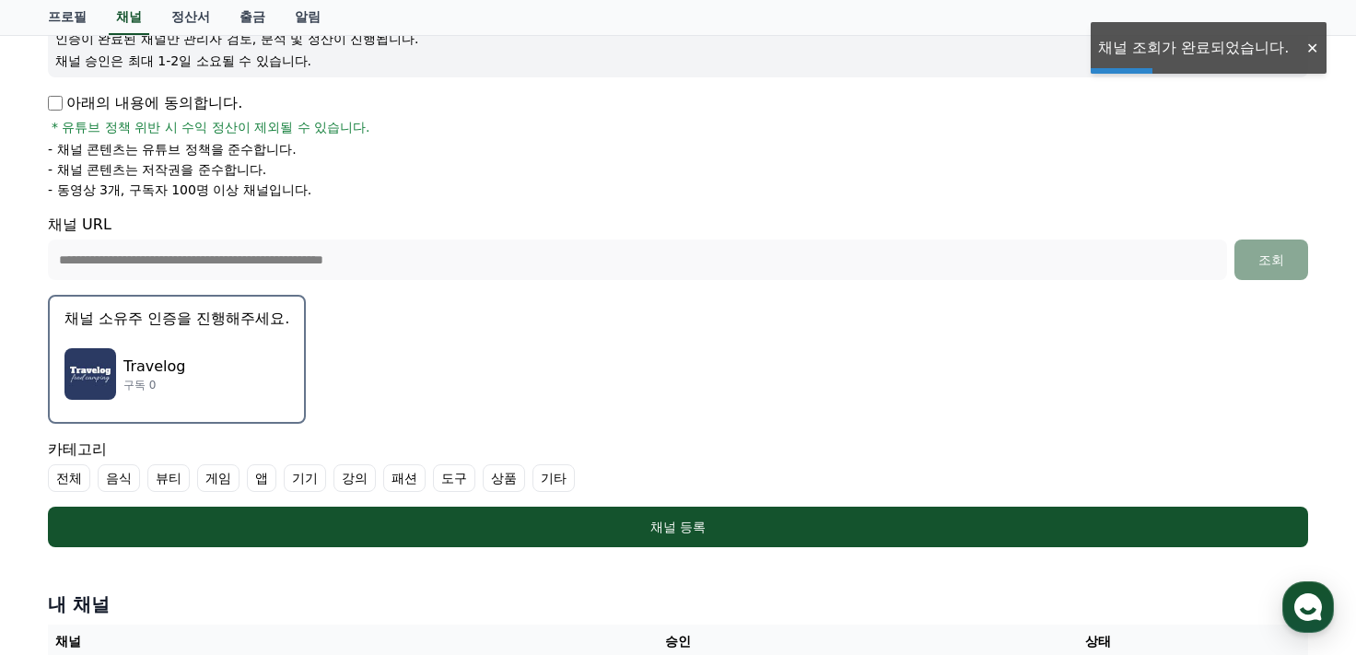
click at [93, 366] on img "button" at bounding box center [90, 374] width 52 height 52
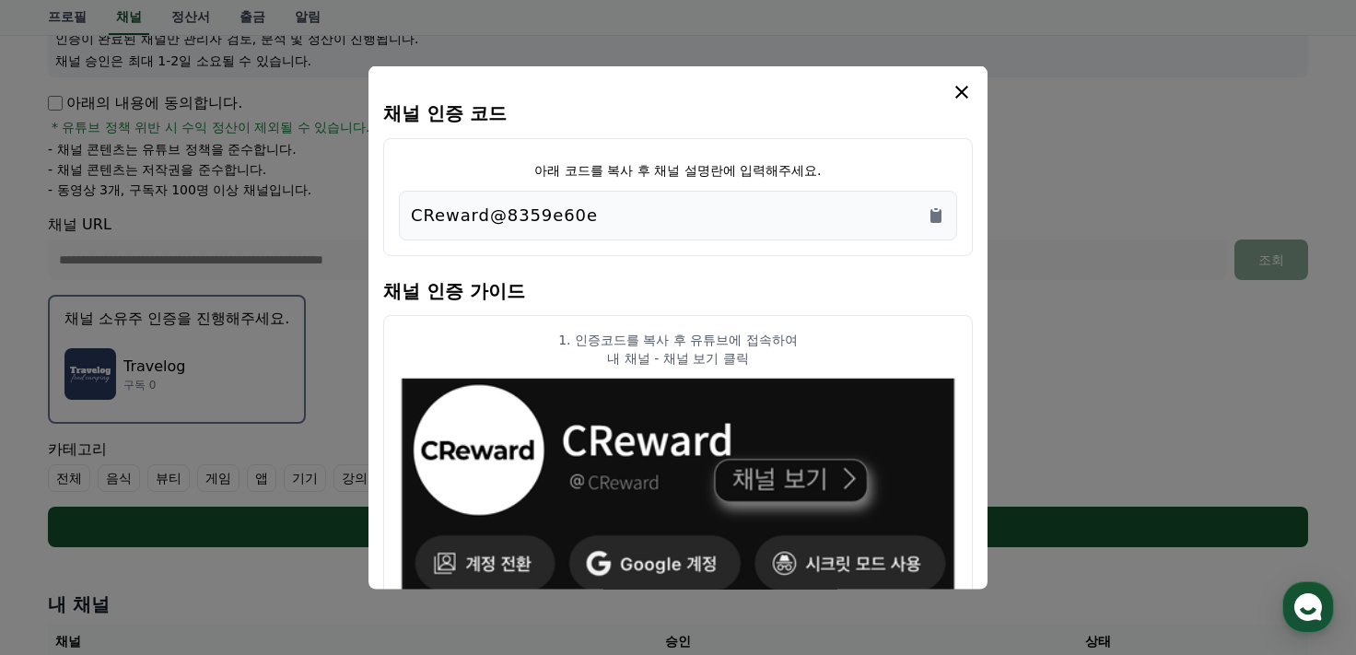
click at [419, 208] on div "CReward@8359e60e" at bounding box center [678, 215] width 534 height 26
click at [892, 245] on div "아래 코드를 복사 후 채널 설명란에 입력해주세요. CReward@8359e60e" at bounding box center [677, 196] width 589 height 118
click at [935, 213] on icon "Copy to clipboard" at bounding box center [935, 215] width 11 height 14
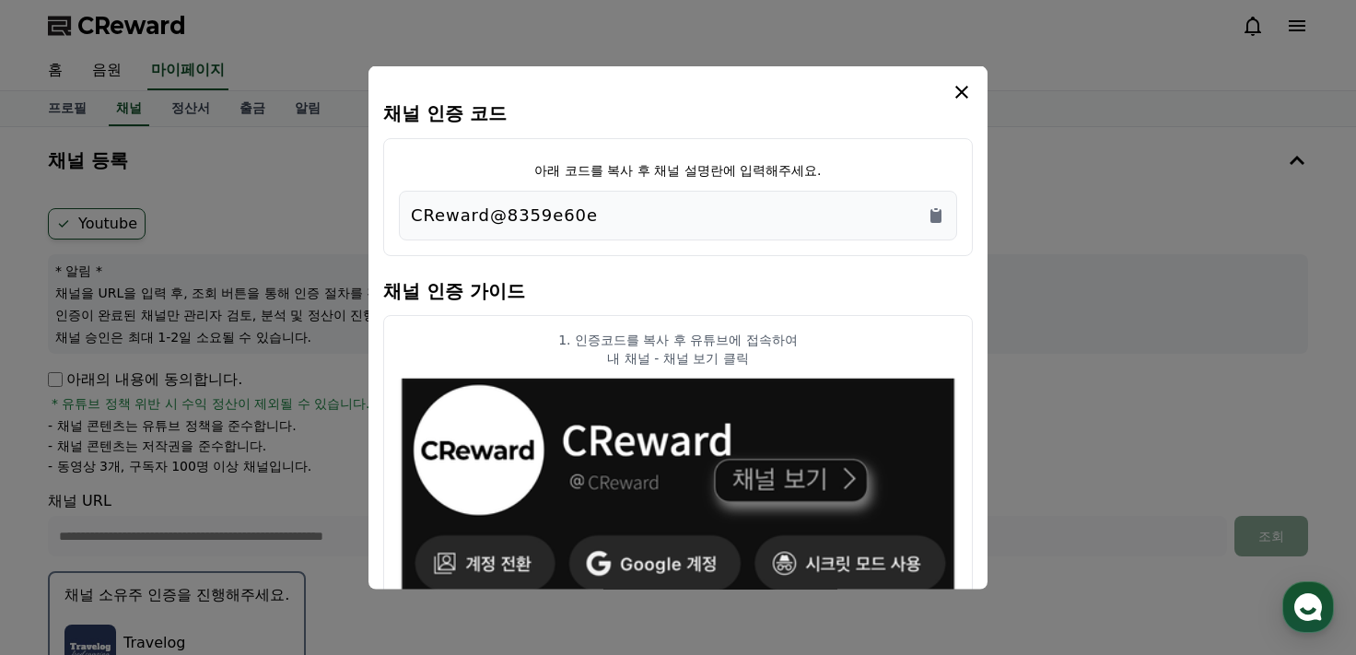
scroll to position [0, 0]
click at [958, 96] on icon "modal" at bounding box center [962, 91] width 22 height 22
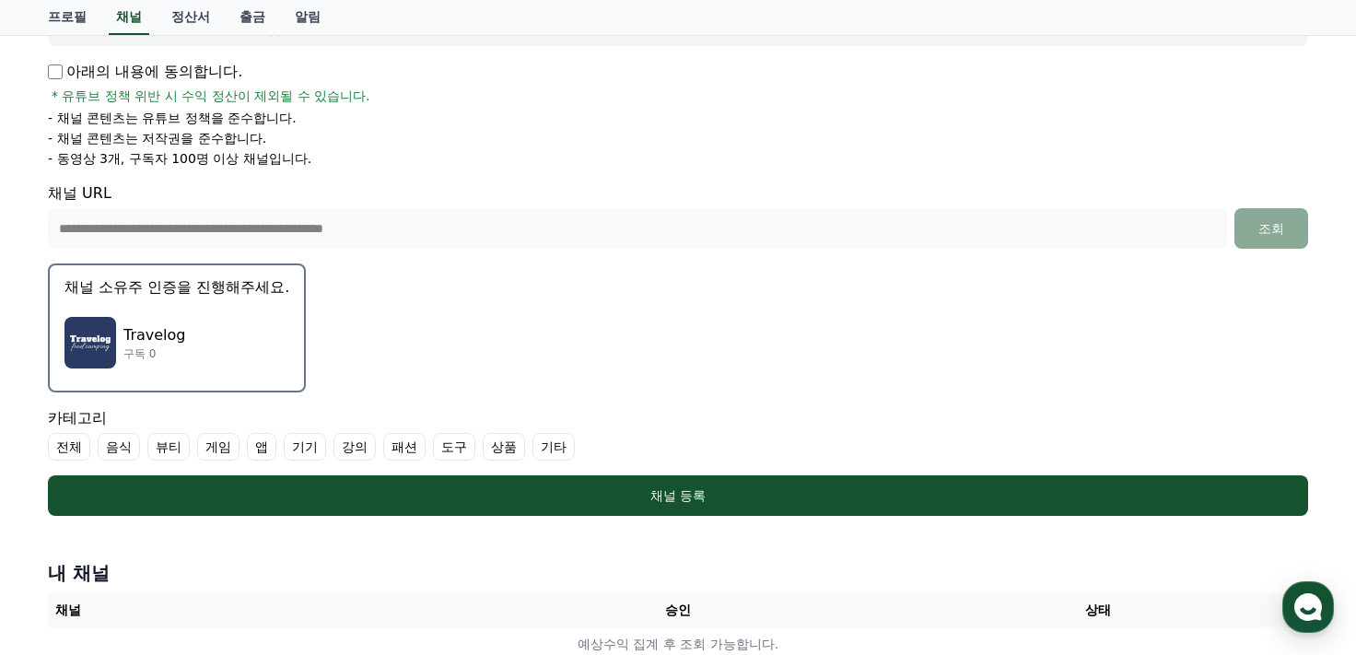
scroll to position [368, 0]
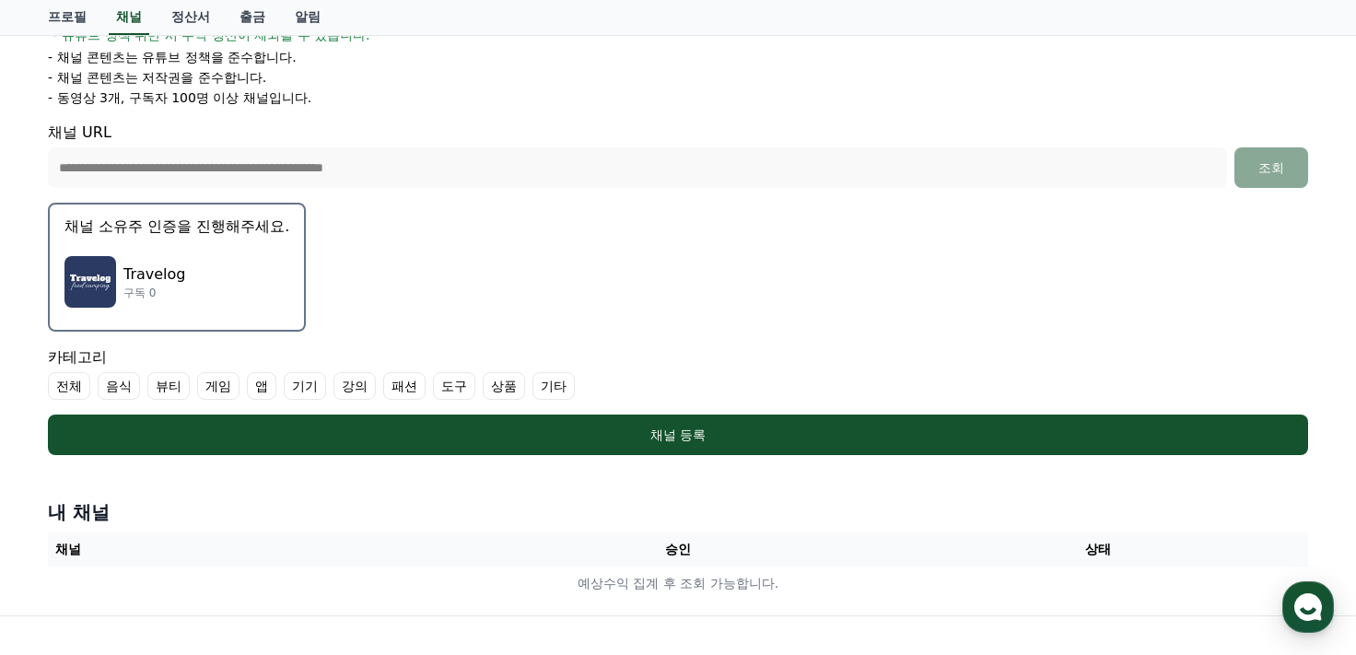
click at [66, 381] on label "전체" at bounding box center [69, 386] width 42 height 28
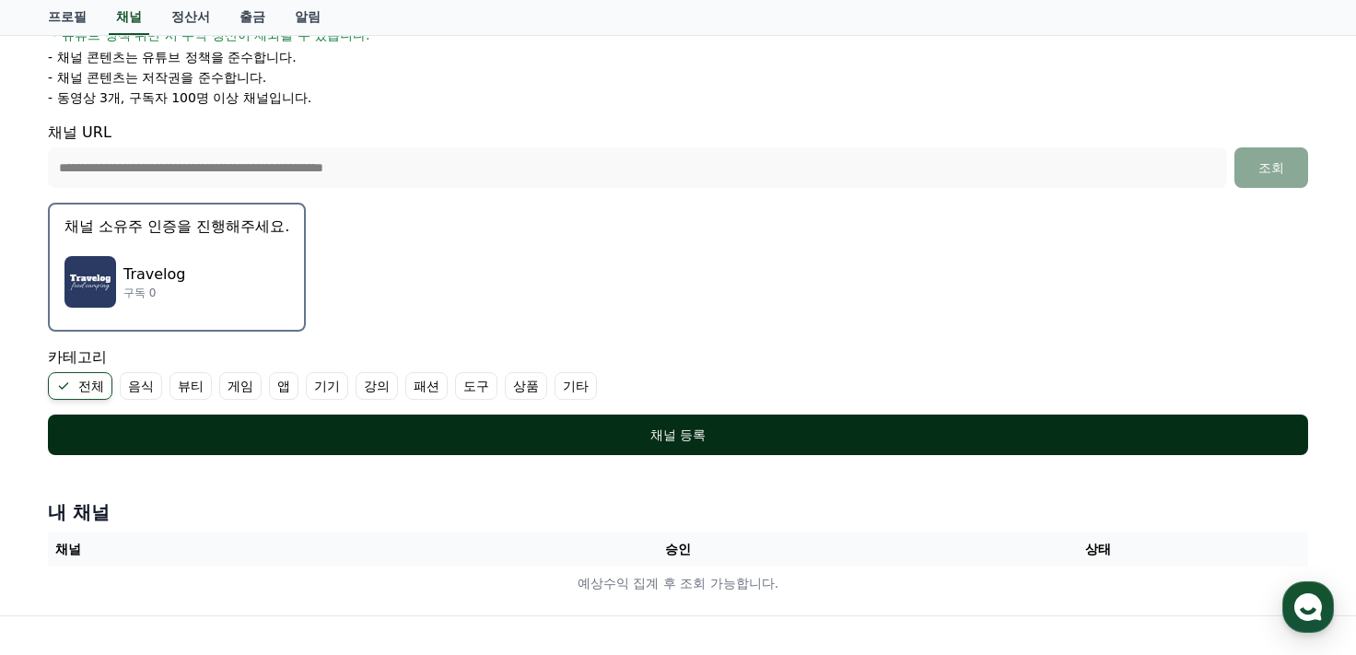
click at [684, 426] on div "채널 등록" at bounding box center [678, 435] width 1186 height 18
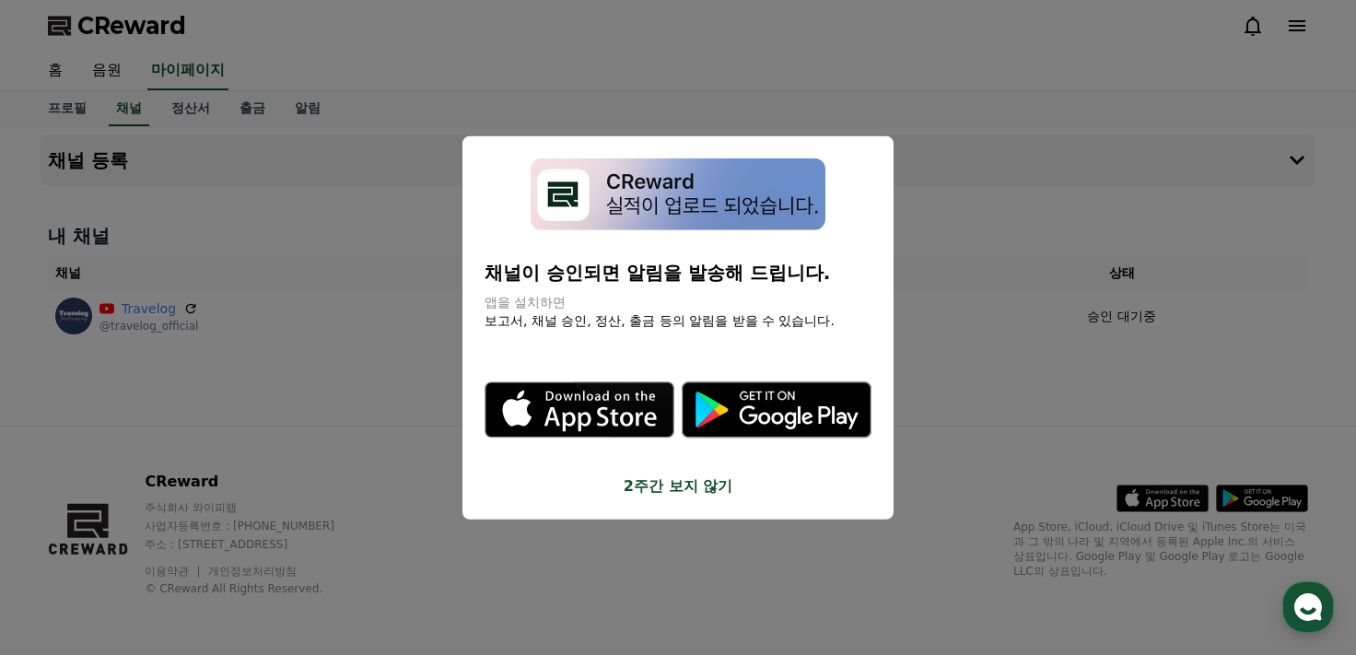
click at [663, 485] on button "2주간 보지 않기" at bounding box center [677, 486] width 387 height 22
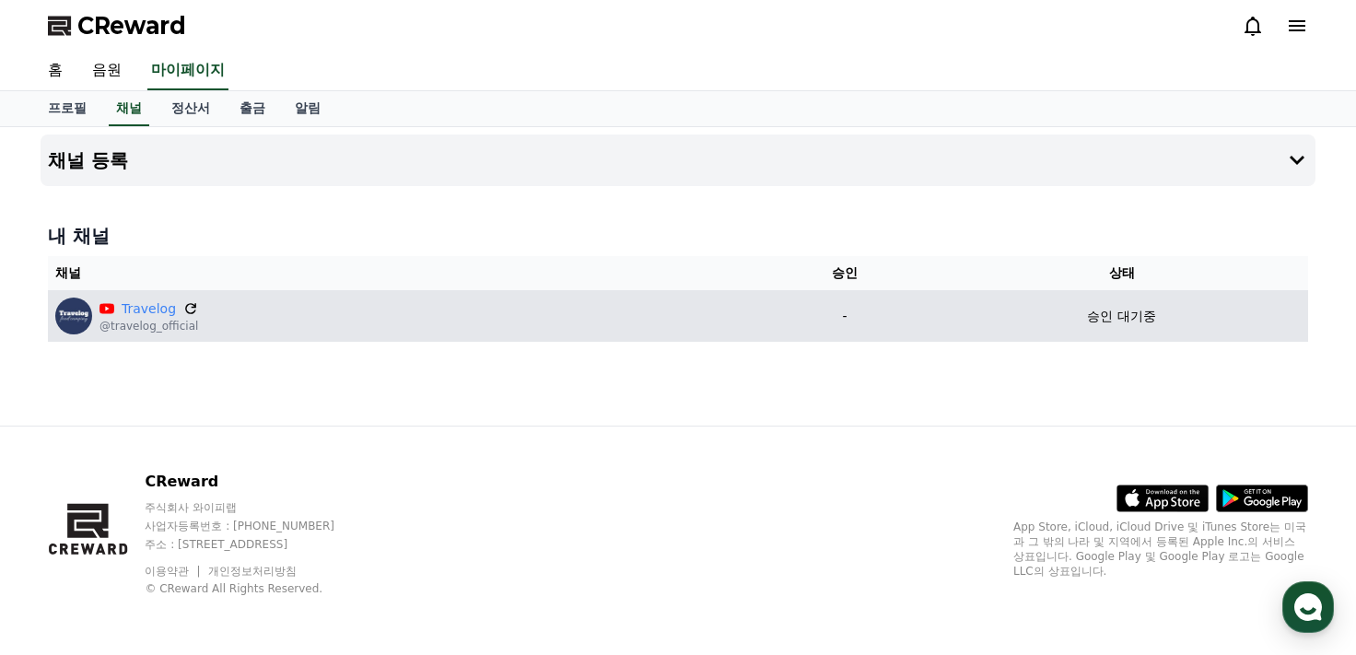
click at [188, 303] on icon at bounding box center [190, 308] width 11 height 11
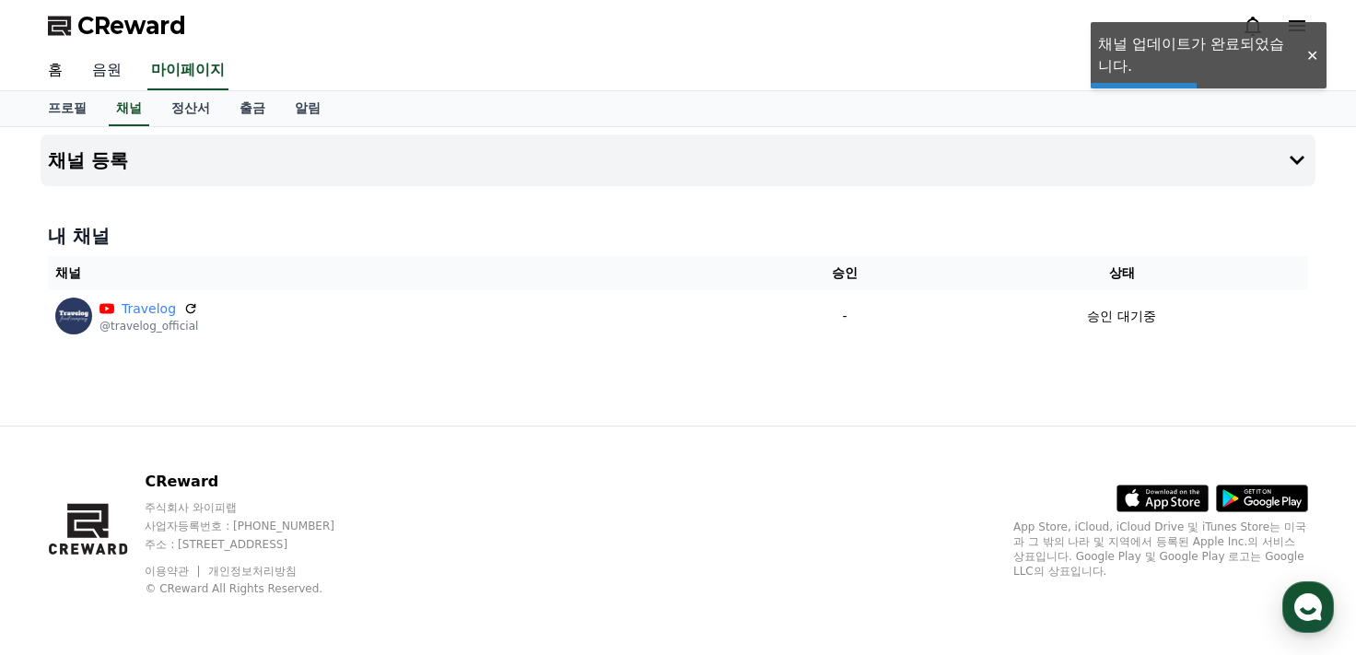
click at [111, 69] on link "음원" at bounding box center [106, 71] width 59 height 39
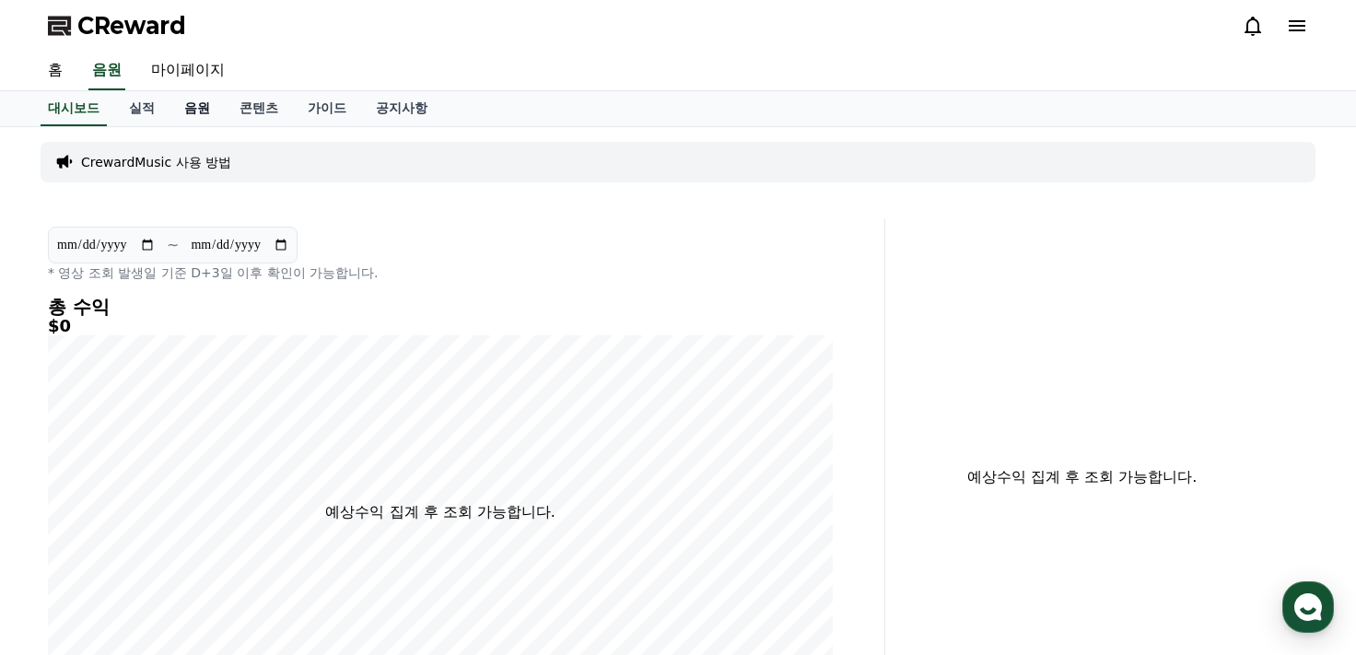
click at [196, 110] on link "음원" at bounding box center [196, 108] width 55 height 35
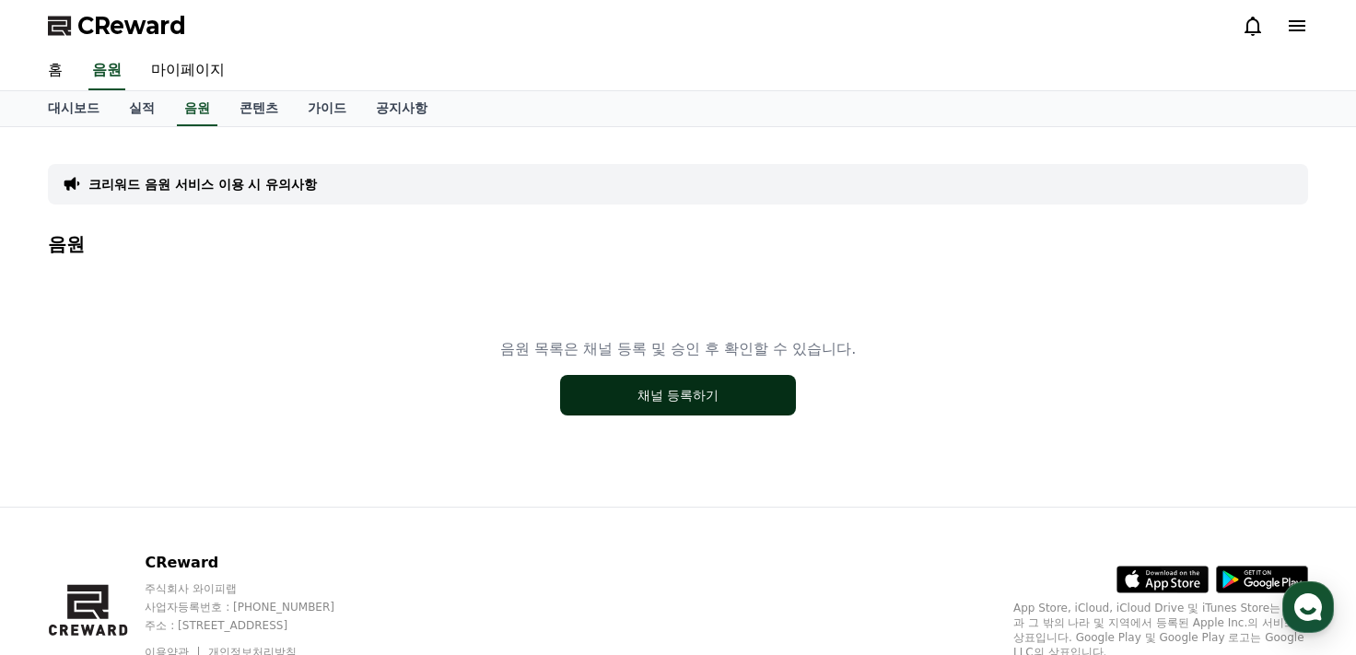
click at [736, 389] on button "채널 등록하기" at bounding box center [678, 395] width 236 height 41
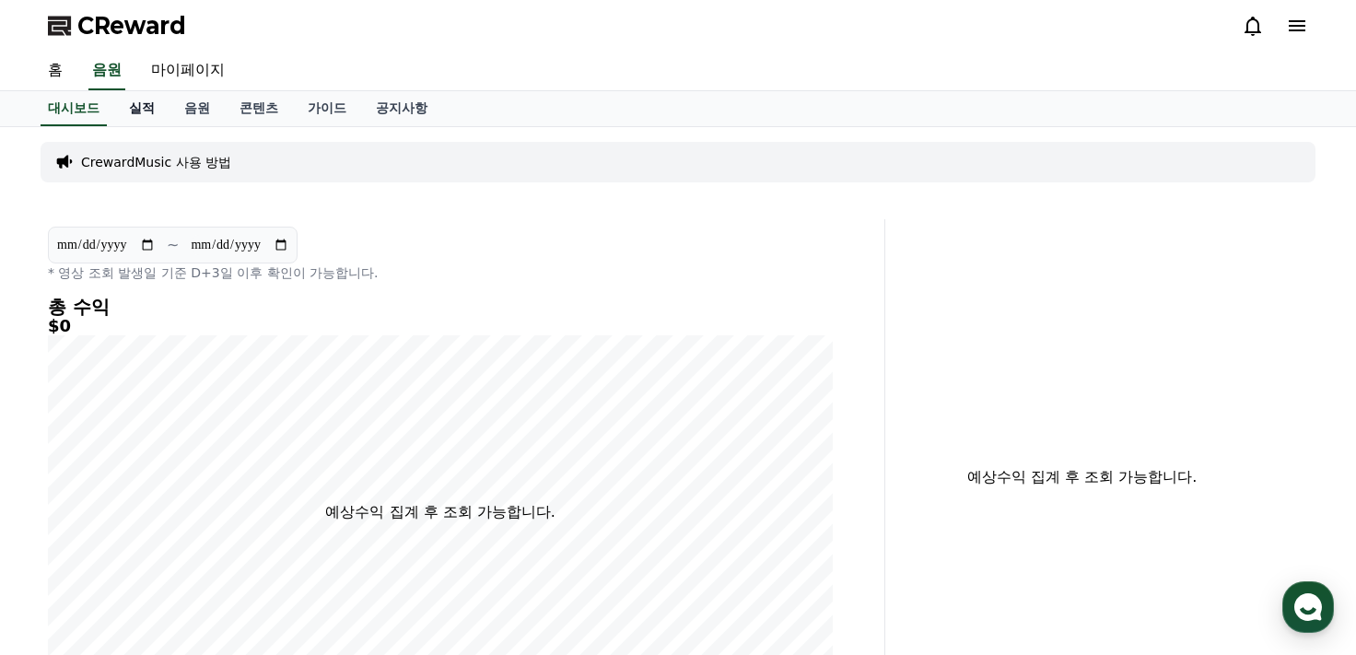
click at [140, 111] on link "실적" at bounding box center [141, 108] width 55 height 35
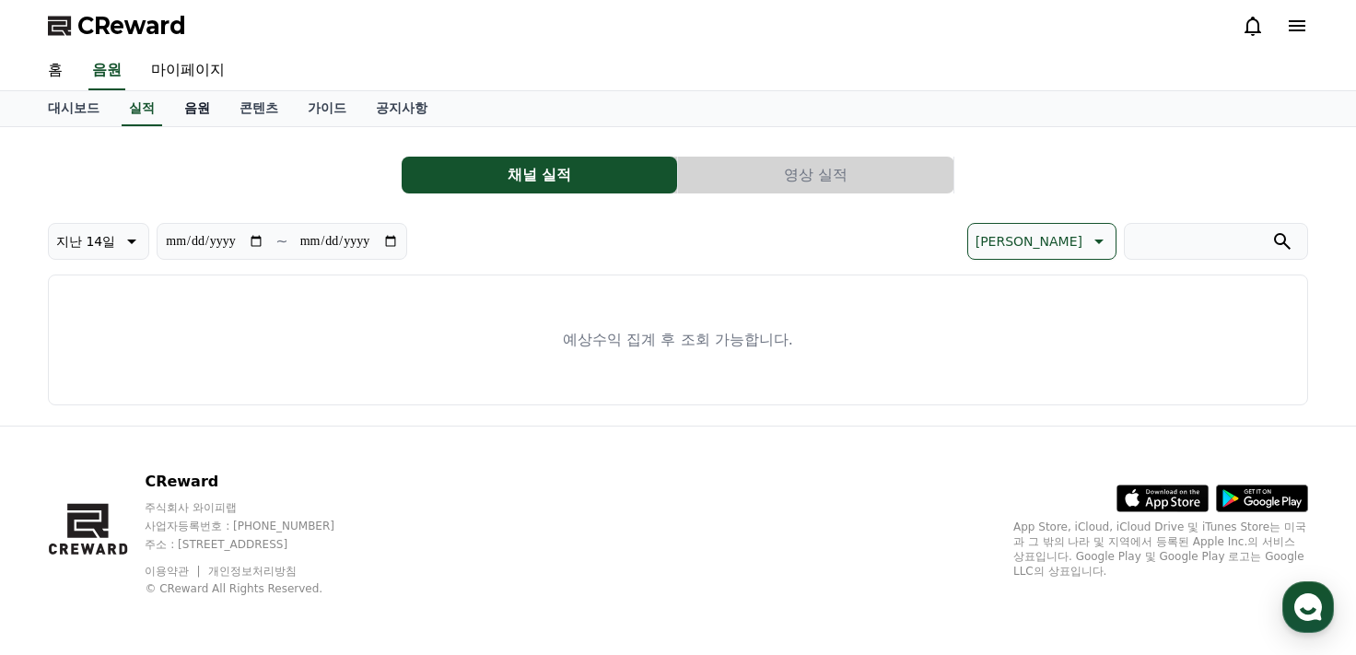
click at [204, 111] on link "음원" at bounding box center [196, 108] width 55 height 35
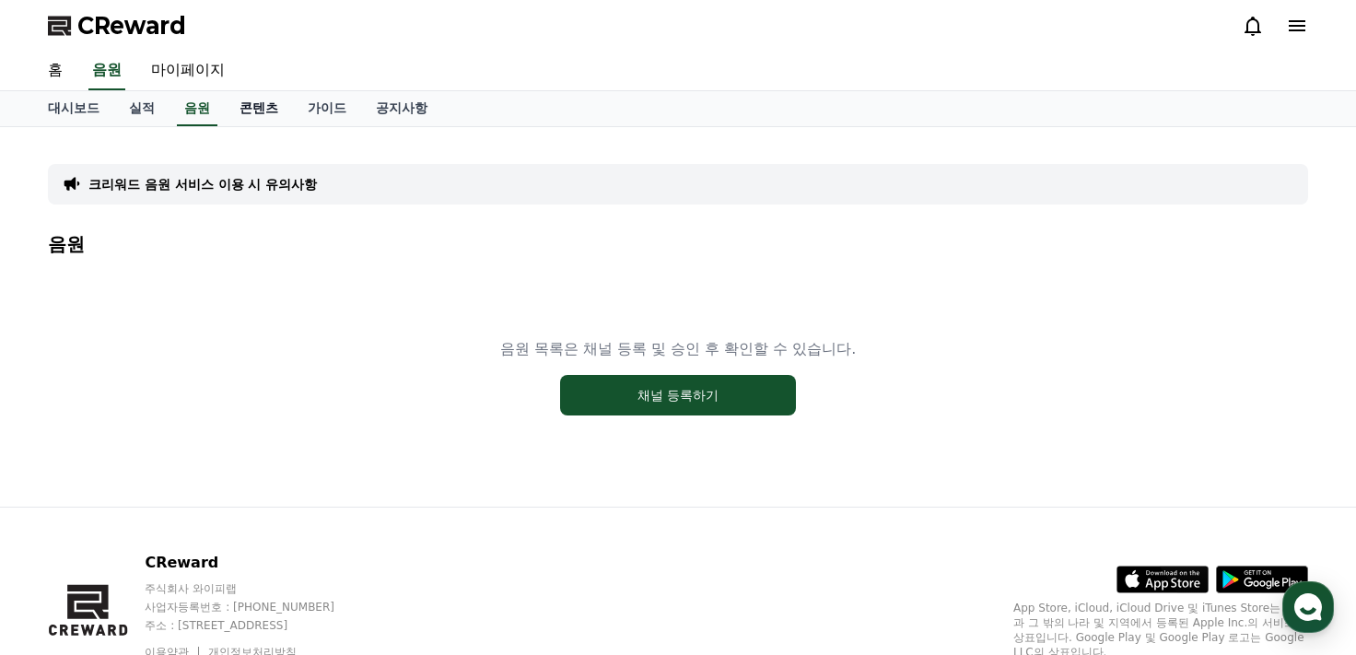
click at [264, 109] on link "콘텐츠" at bounding box center [259, 108] width 68 height 35
click at [321, 106] on link "가이드" at bounding box center [327, 108] width 68 height 35
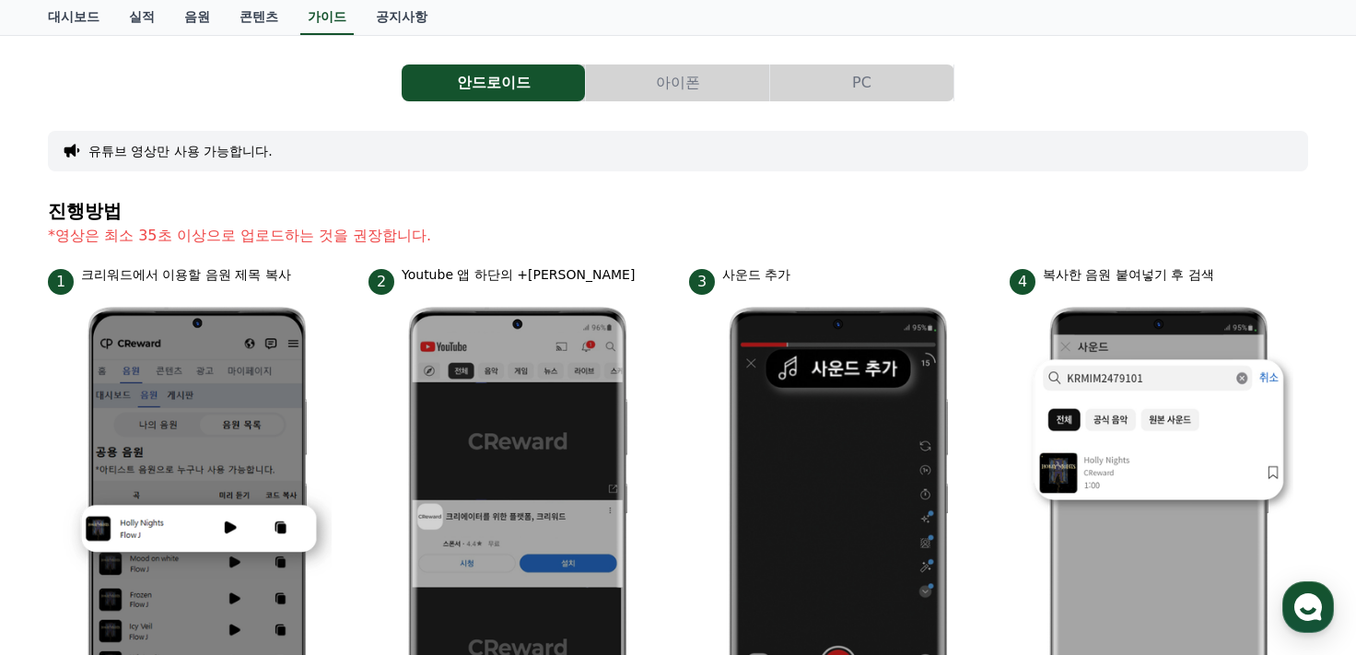
click at [698, 84] on button "아이폰" at bounding box center [677, 82] width 183 height 37
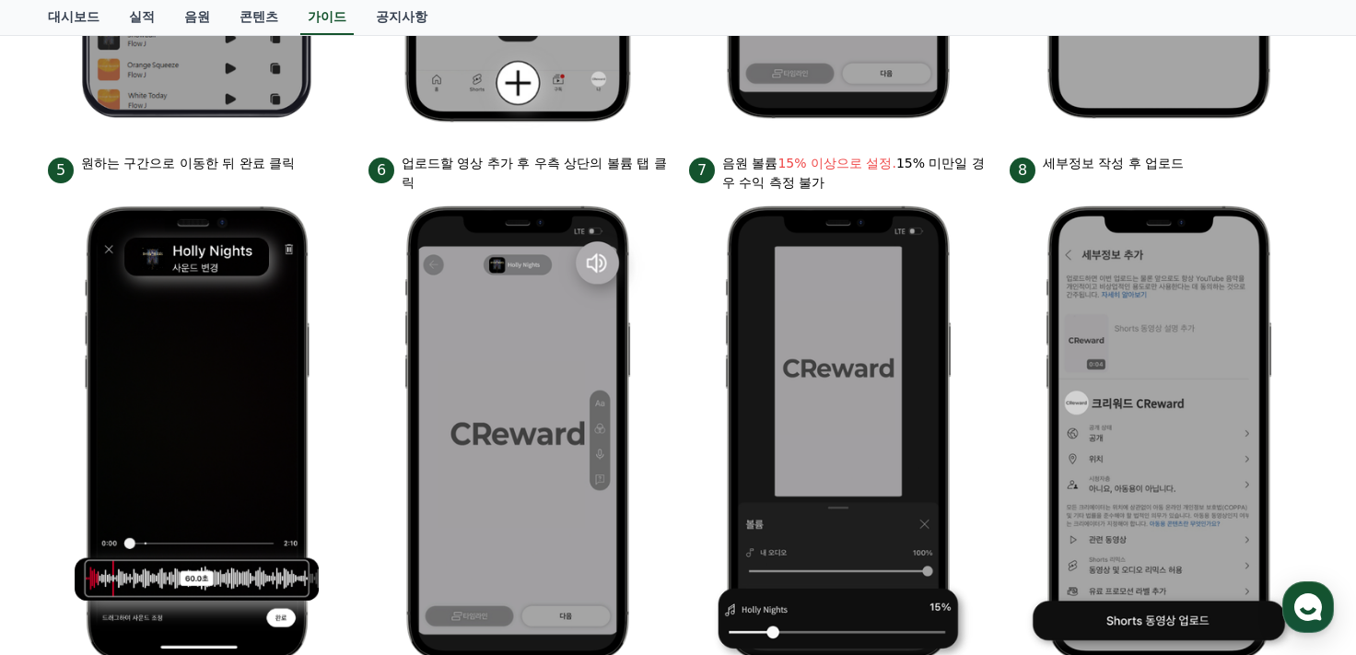
scroll to position [998, 0]
